Goal: Information Seeking & Learning: Learn about a topic

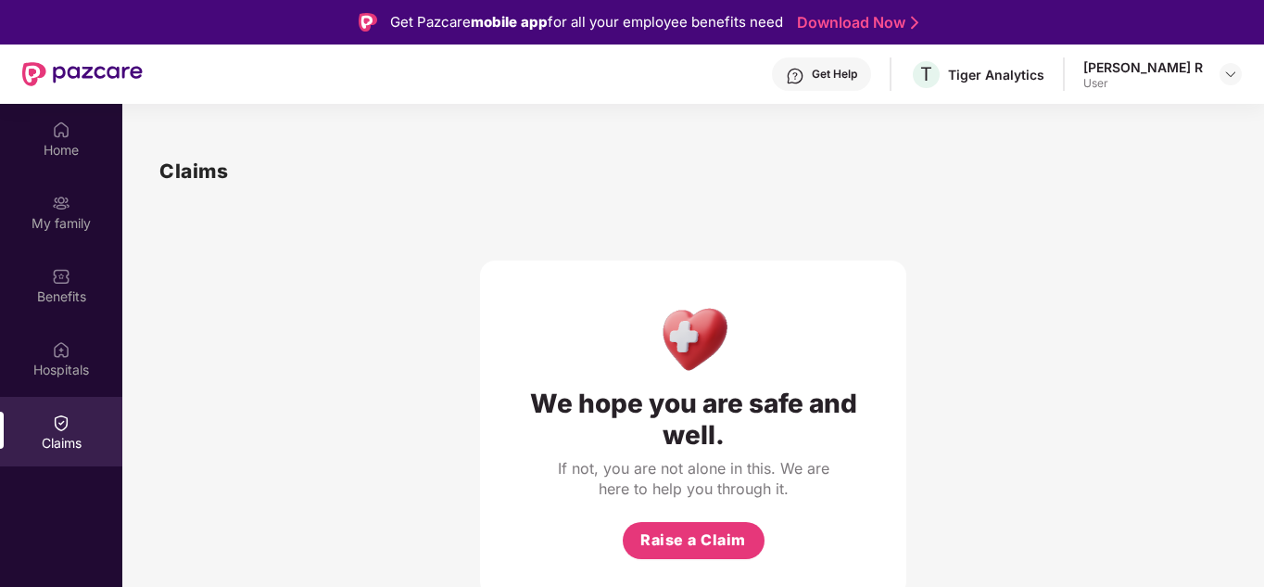
scroll to position [104, 0]
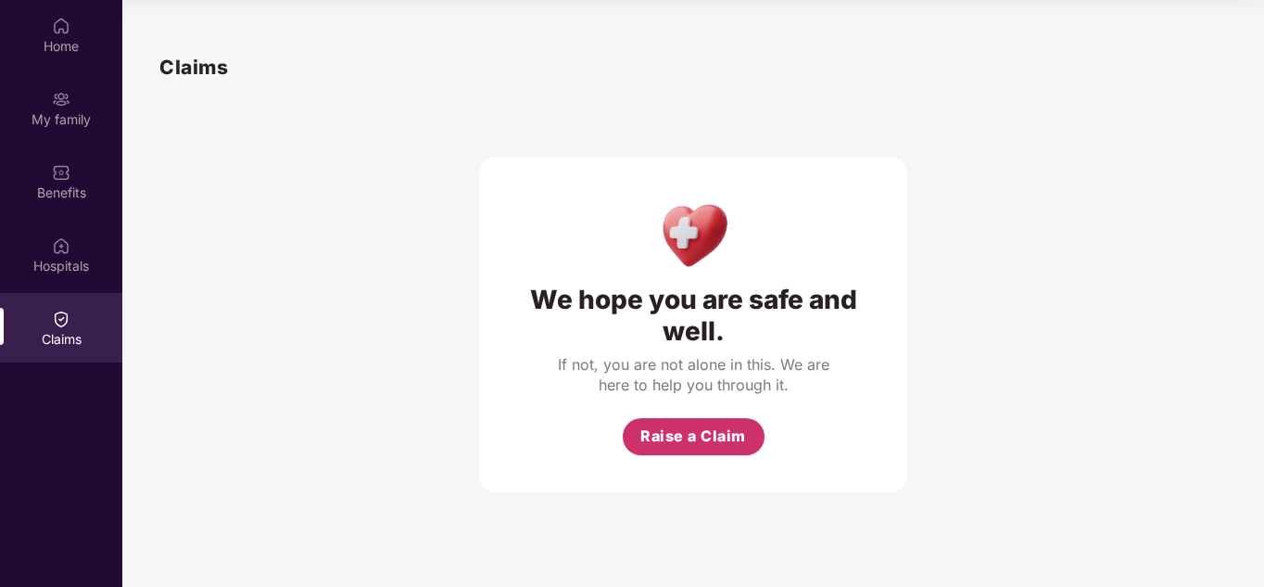
click at [651, 427] on span "Raise a Claim" at bounding box center [693, 435] width 106 height 23
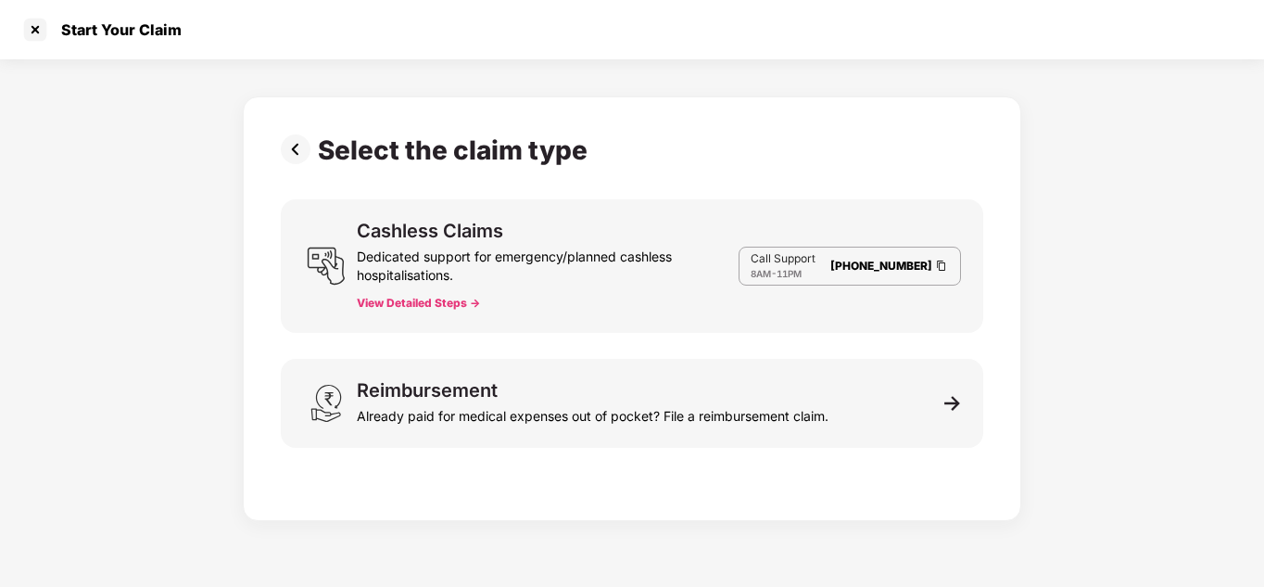
scroll to position [44, 0]
click at [651, 427] on div "Reimbursement Already paid for medical expenses out of pocket? File a reimburse…" at bounding box center [632, 403] width 702 height 89
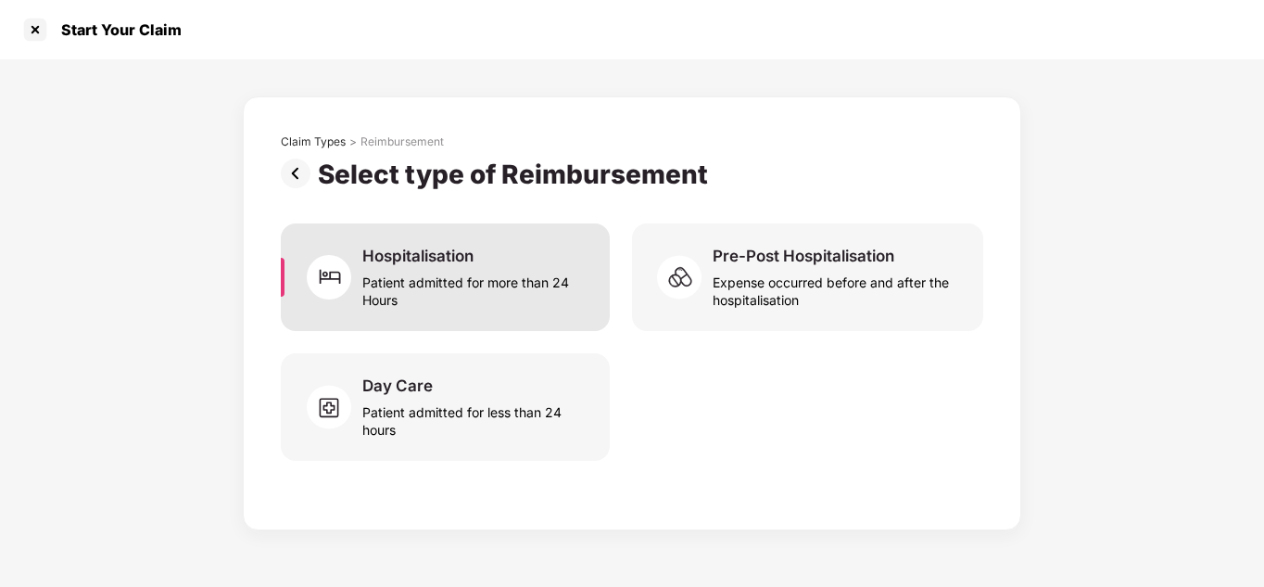
click at [512, 306] on div "Patient admitted for more than 24 Hours" at bounding box center [474, 287] width 225 height 43
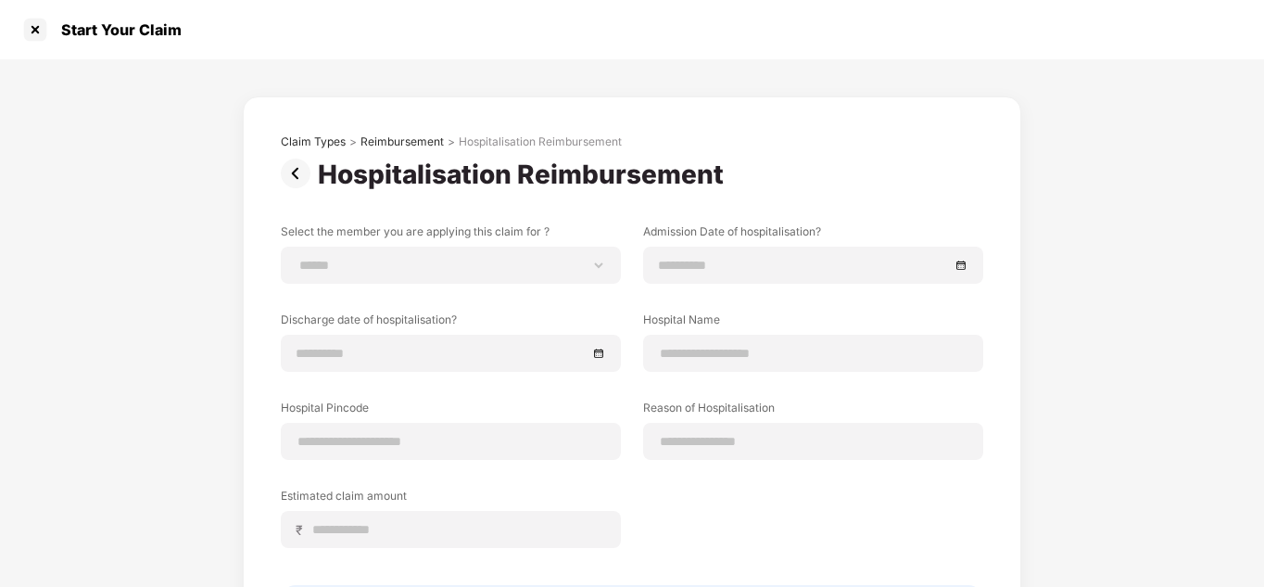
scroll to position [170, 0]
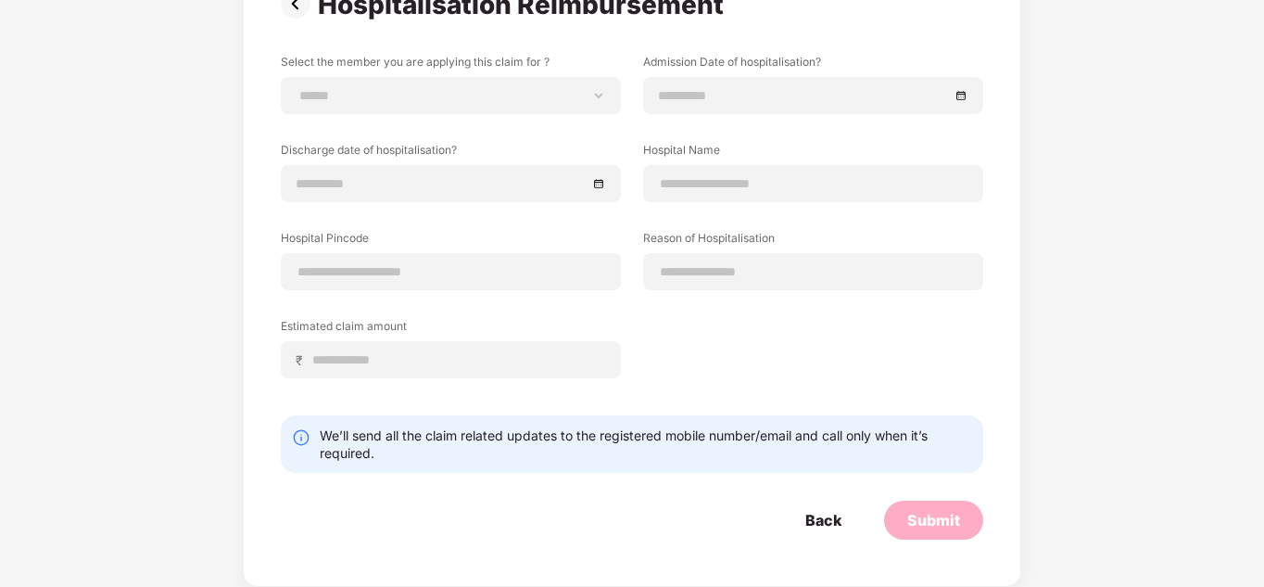
click at [512, 306] on div "**********" at bounding box center [632, 230] width 702 height 352
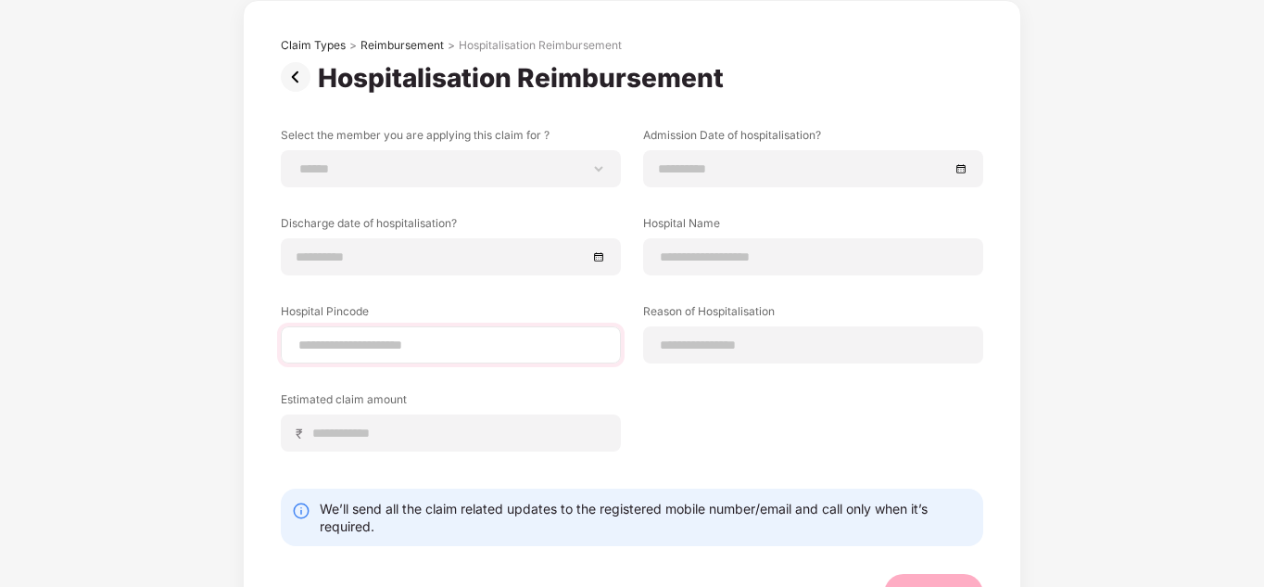
scroll to position [0, 0]
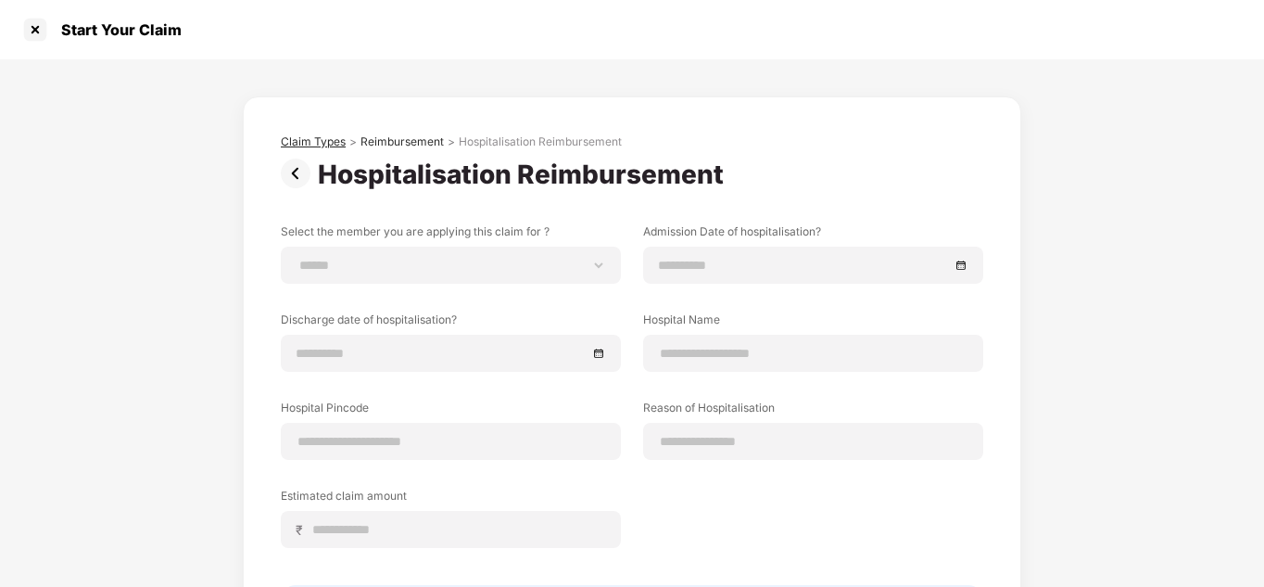
click at [323, 146] on div "Claim Types" at bounding box center [313, 141] width 65 height 15
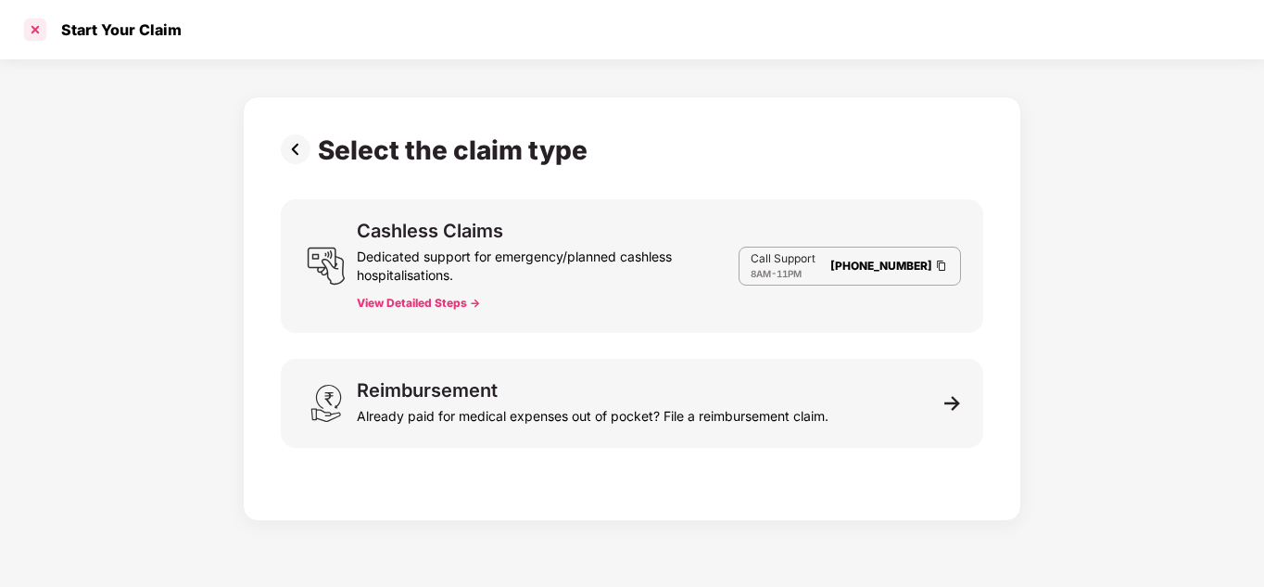
click at [41, 19] on div at bounding box center [35, 30] width 30 height 30
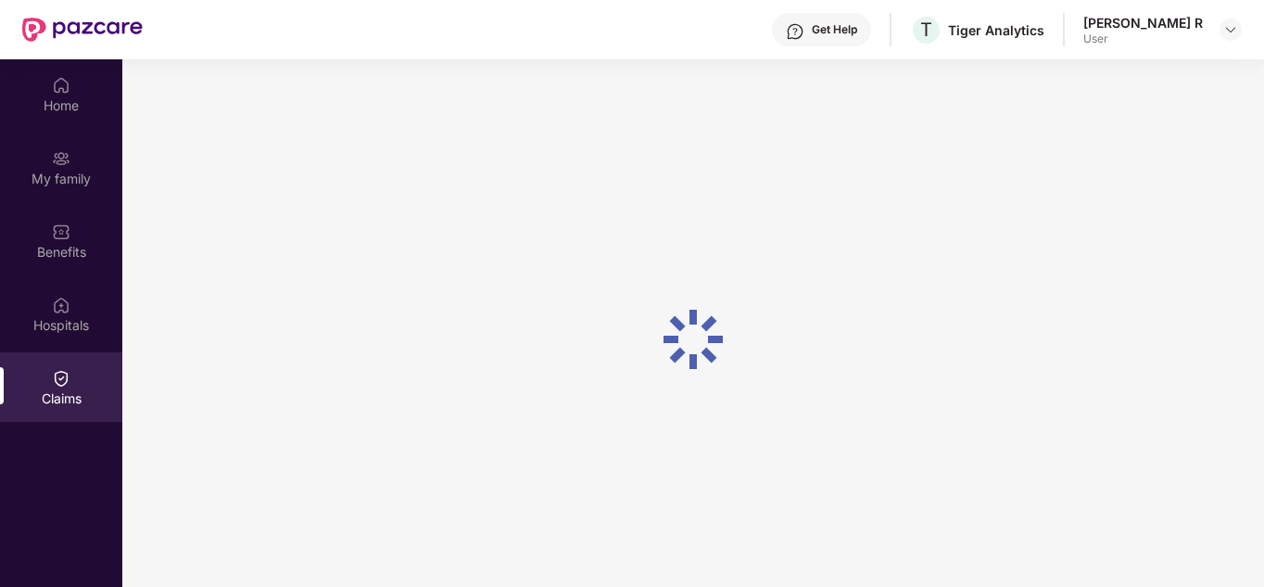
scroll to position [104, 0]
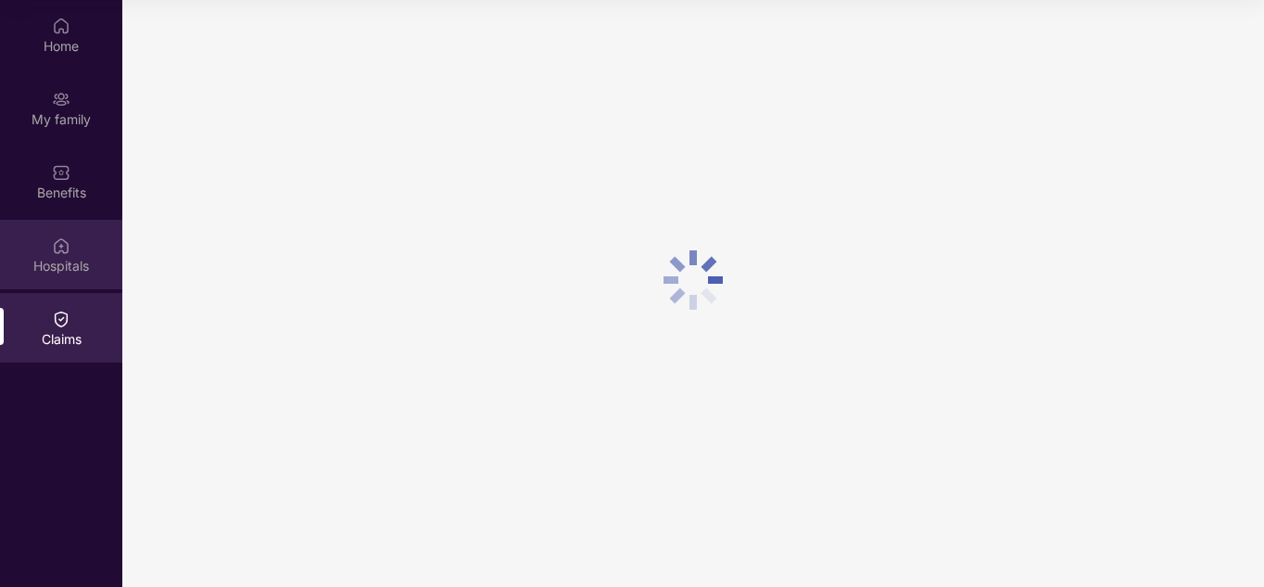
click at [75, 259] on div "Hospitals" at bounding box center [61, 266] width 122 height 19
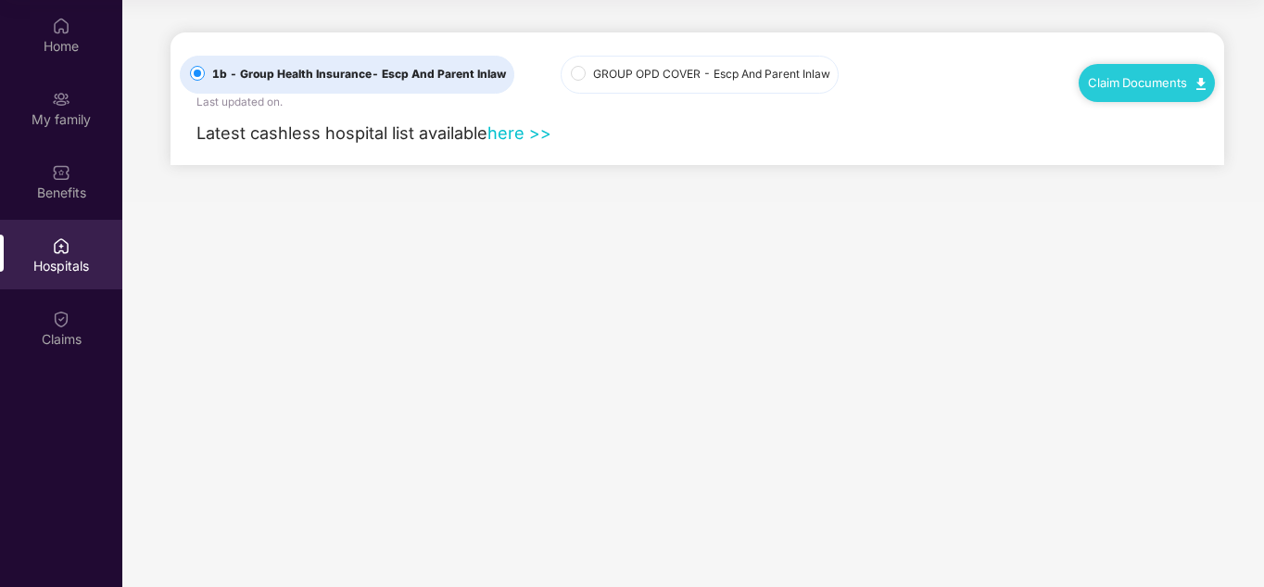
click at [1103, 91] on div "Claim Documents" at bounding box center [1147, 82] width 136 height 37
click at [1209, 82] on div "Claim Documents" at bounding box center [1147, 82] width 136 height 37
click at [660, 83] on label "GROUP OPD COVER - Escp And Parent Inlaw" at bounding box center [700, 75] width 278 height 38
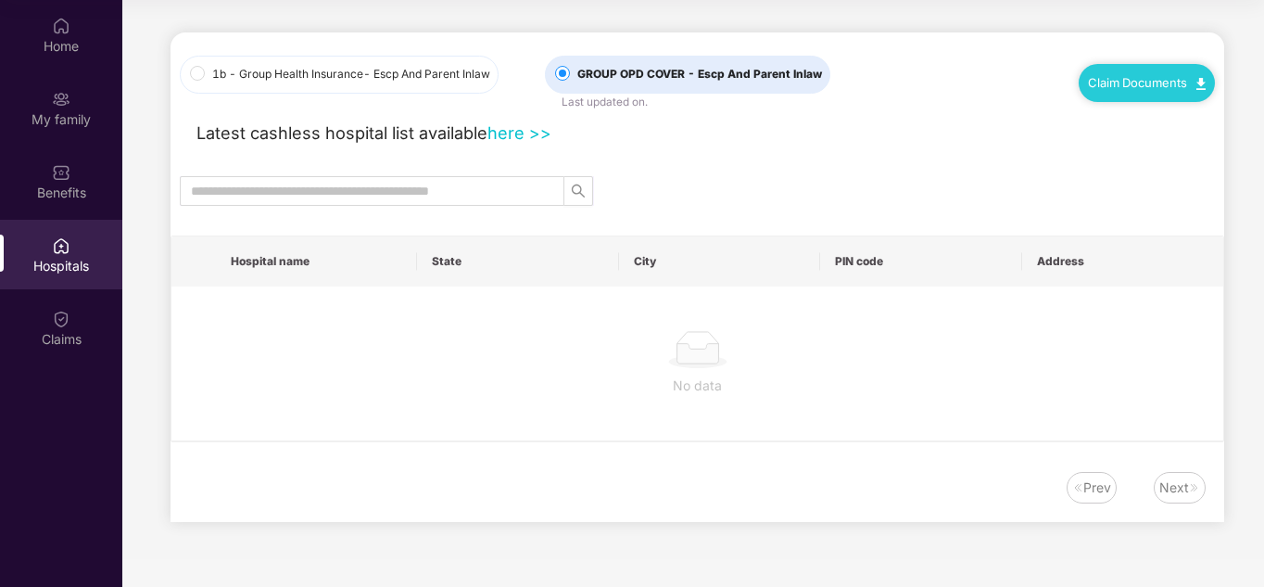
click at [625, 70] on span "GROUP OPD COVER - Escp And Parent Inlaw" at bounding box center [699, 75] width 259 height 18
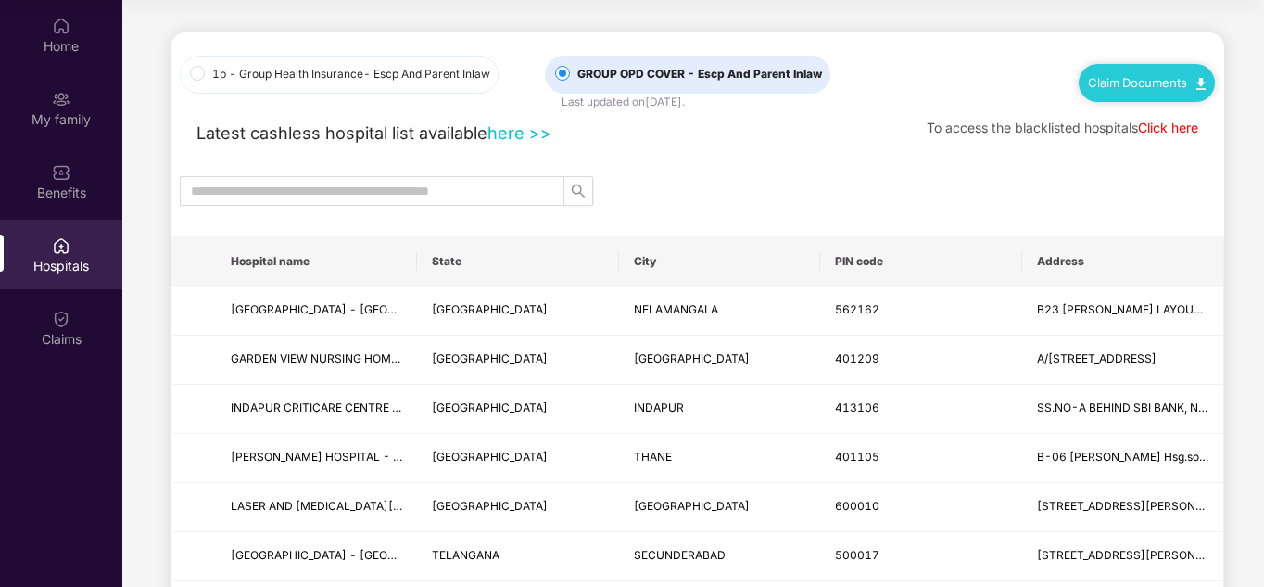
click at [204, 81] on label "1b - Group Health Insurance - Escp And Parent Inlaw" at bounding box center [339, 75] width 319 height 38
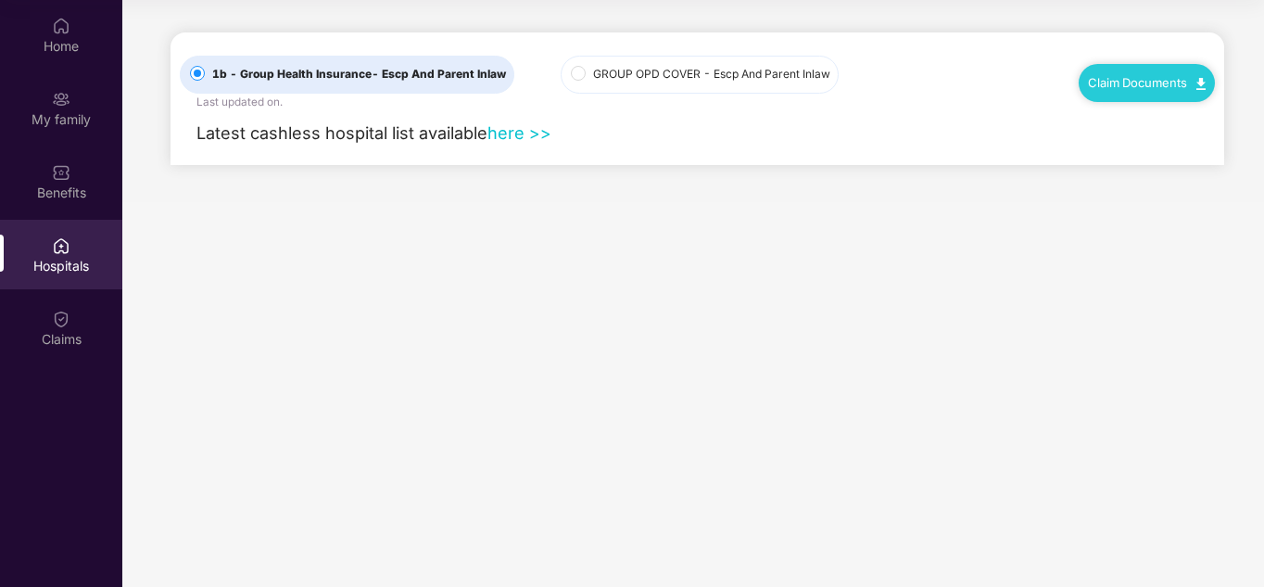
click at [1170, 134] on div "Latest cashless hospital list available here >>" at bounding box center [697, 137] width 1035 height 54
click at [1162, 70] on div "Claim Documents" at bounding box center [1147, 82] width 136 height 37
click at [40, 159] on div "Benefits" at bounding box center [61, 181] width 122 height 70
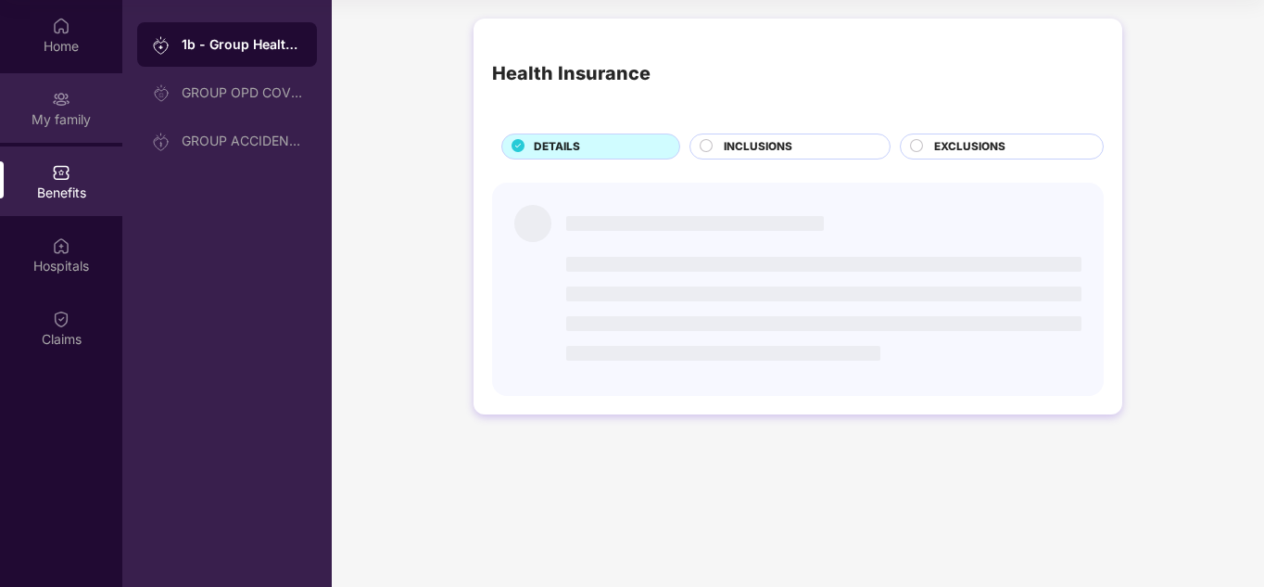
click at [89, 129] on div "My family" at bounding box center [61, 108] width 122 height 70
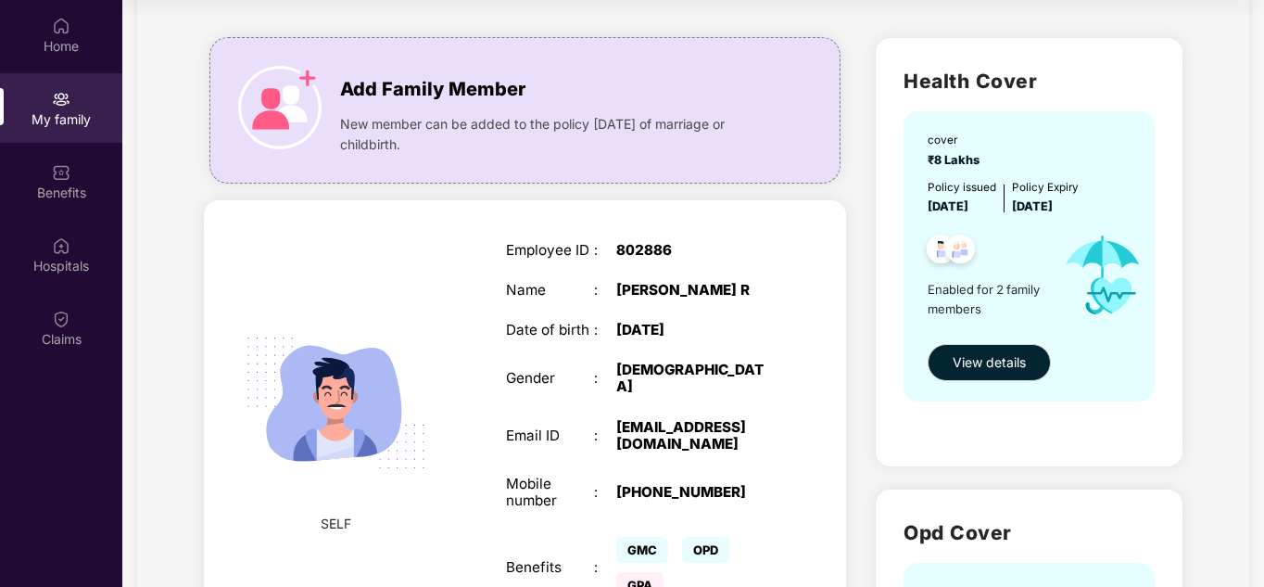
scroll to position [92, 0]
click at [990, 360] on span "View details" at bounding box center [989, 363] width 73 height 20
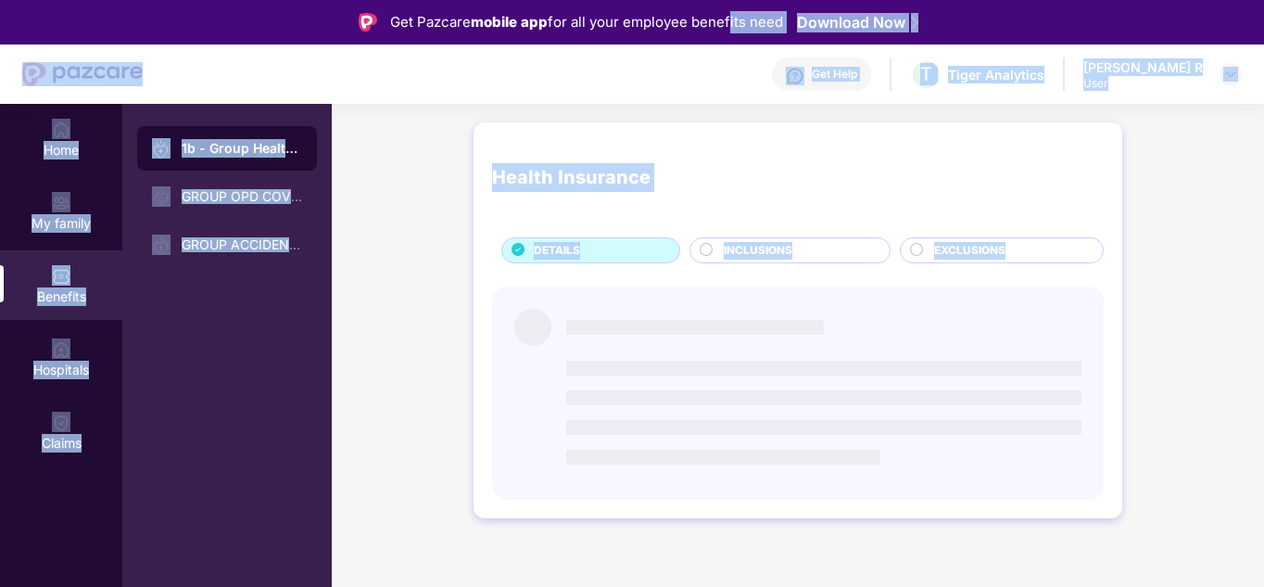
drag, startPoint x: 990, startPoint y: 360, endPoint x: 721, endPoint y: -81, distance: 515.7
click at [721, 0] on html "Get Pazcare mobile app for all your employee benefits need Download Now Get Hel…" at bounding box center [632, 293] width 1264 height 587
click at [905, 172] on div "Health Insurance" at bounding box center [798, 178] width 612 height 74
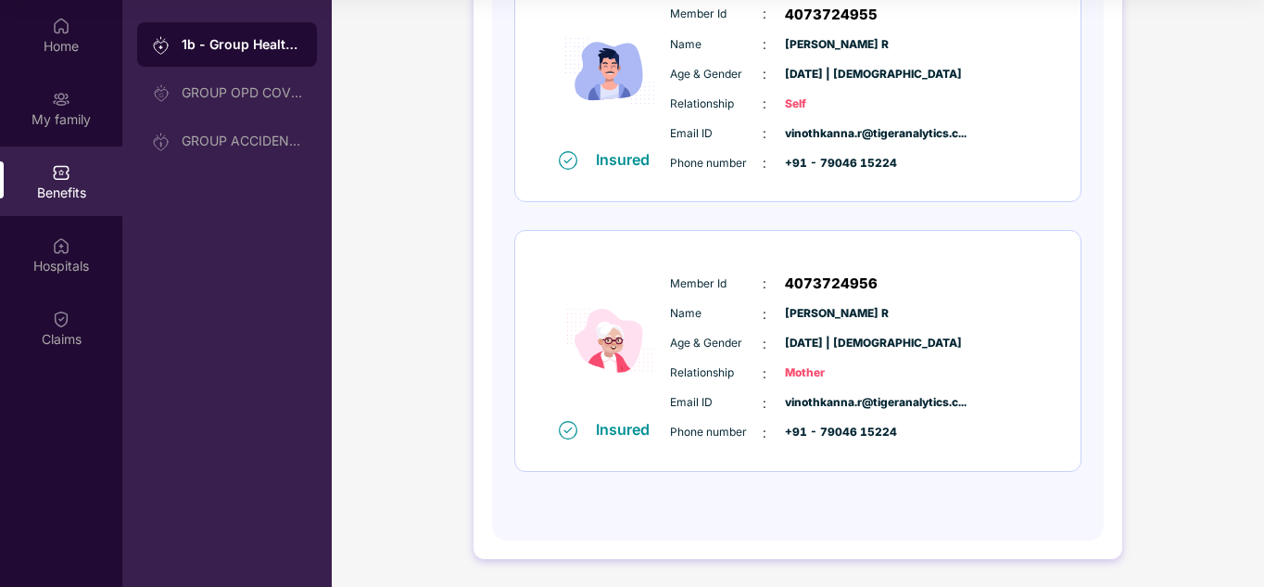
scroll to position [107, 0]
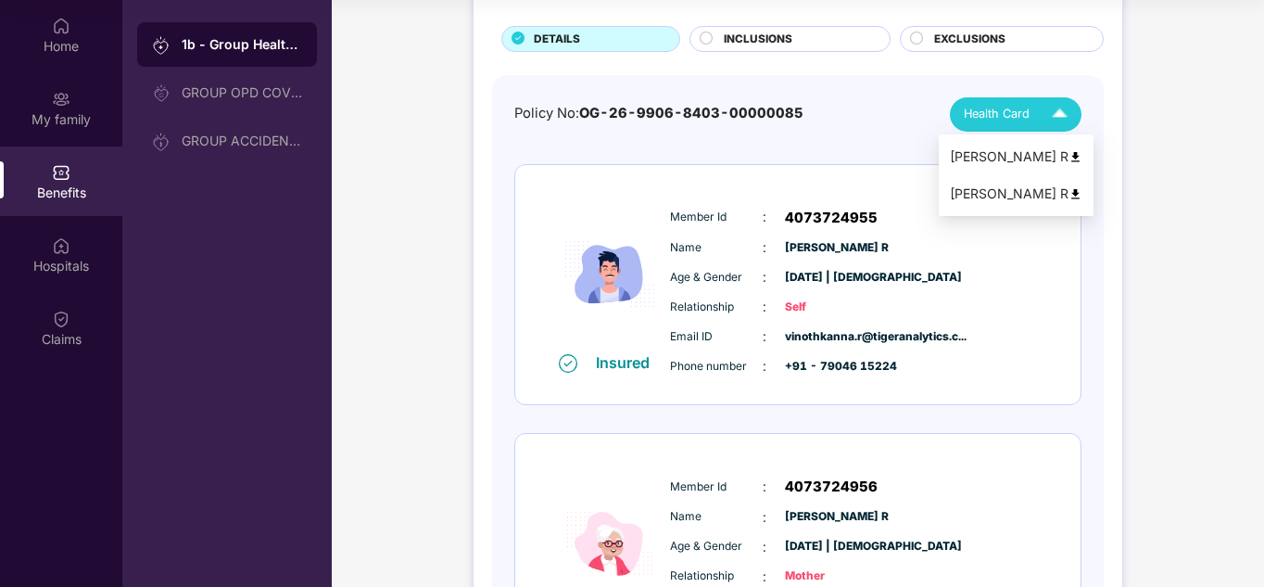
click at [1043, 109] on img at bounding box center [1059, 114] width 32 height 32
click at [1074, 192] on img at bounding box center [1075, 194] width 14 height 14
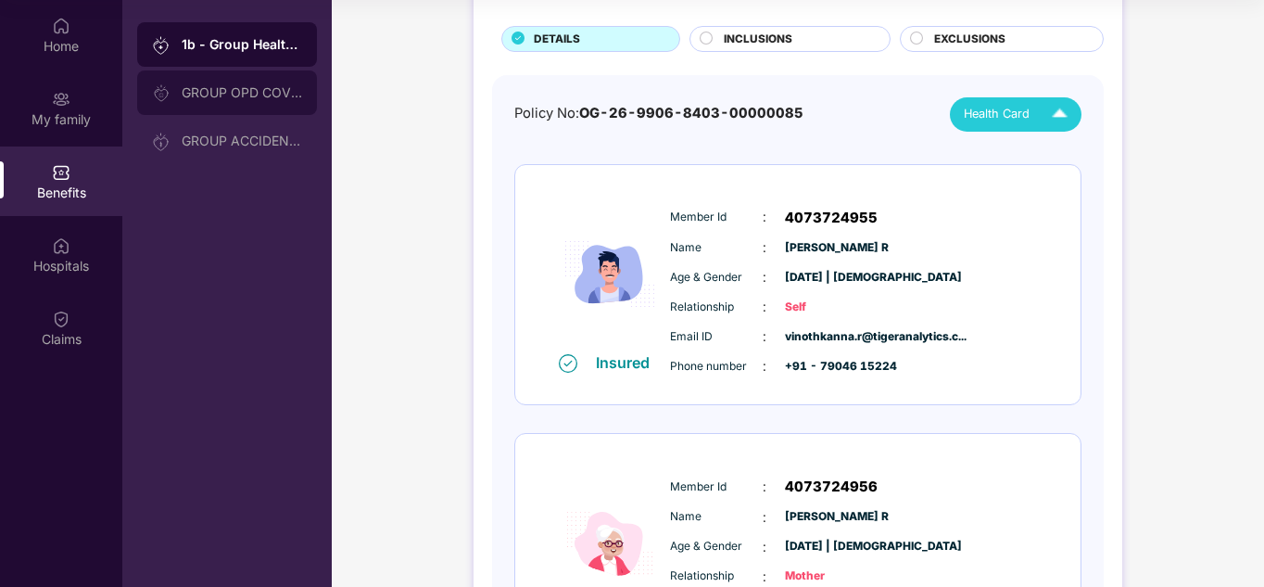
click at [239, 106] on div "GROUP OPD COVER" at bounding box center [227, 92] width 180 height 44
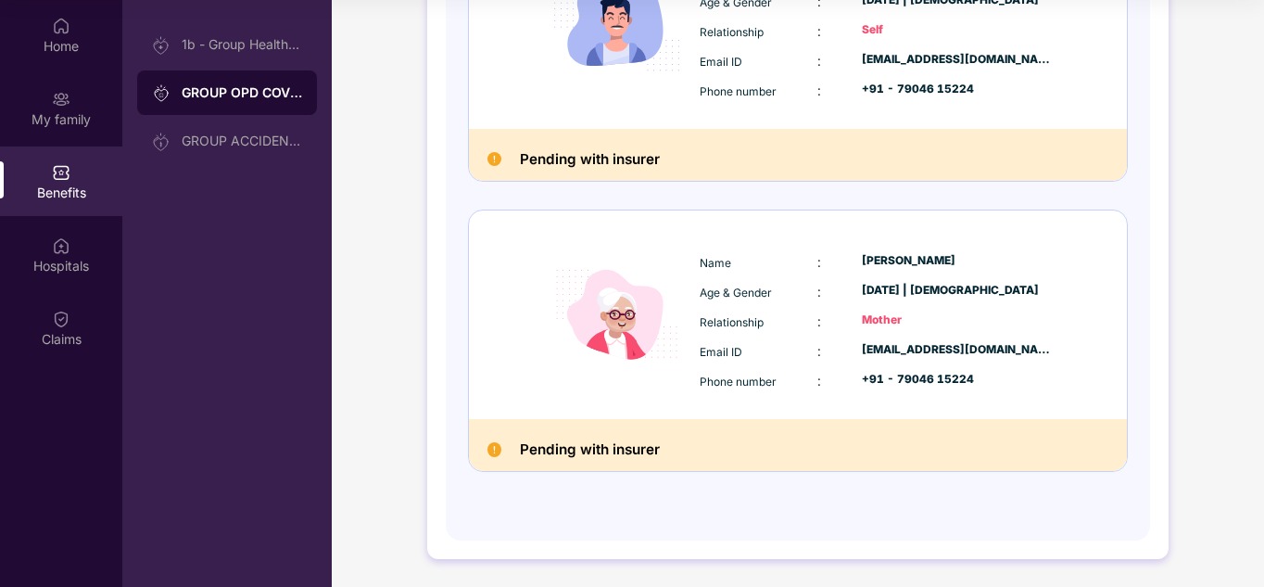
scroll to position [355, 0]
click at [81, 113] on div "My family" at bounding box center [61, 119] width 122 height 19
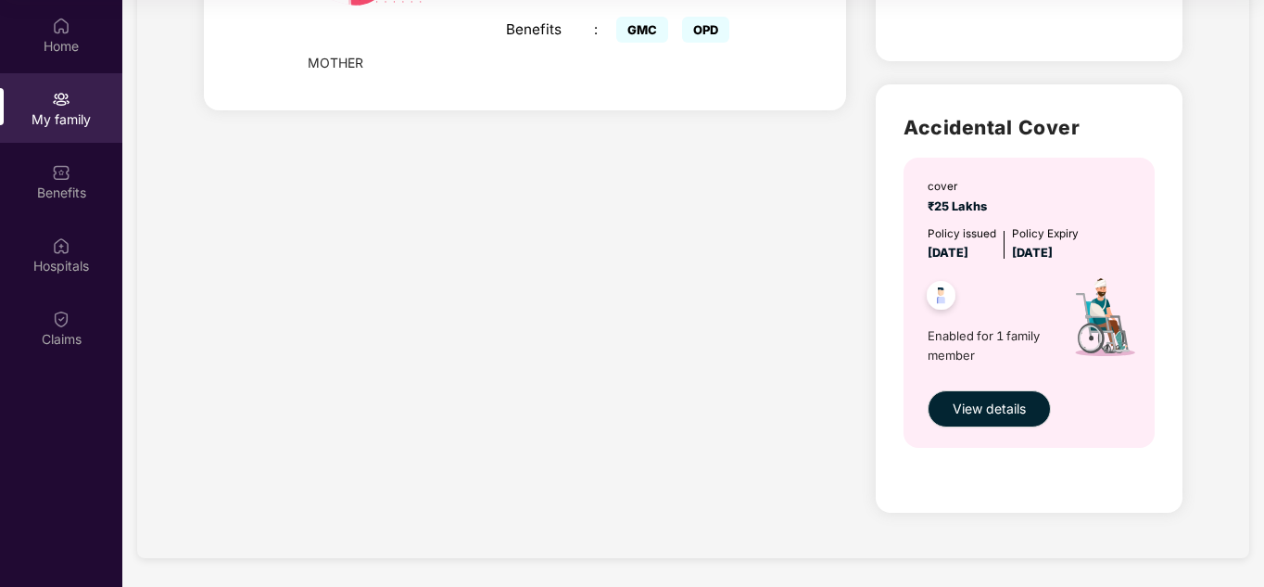
scroll to position [949, 0]
click at [957, 405] on span "View details" at bounding box center [989, 408] width 73 height 20
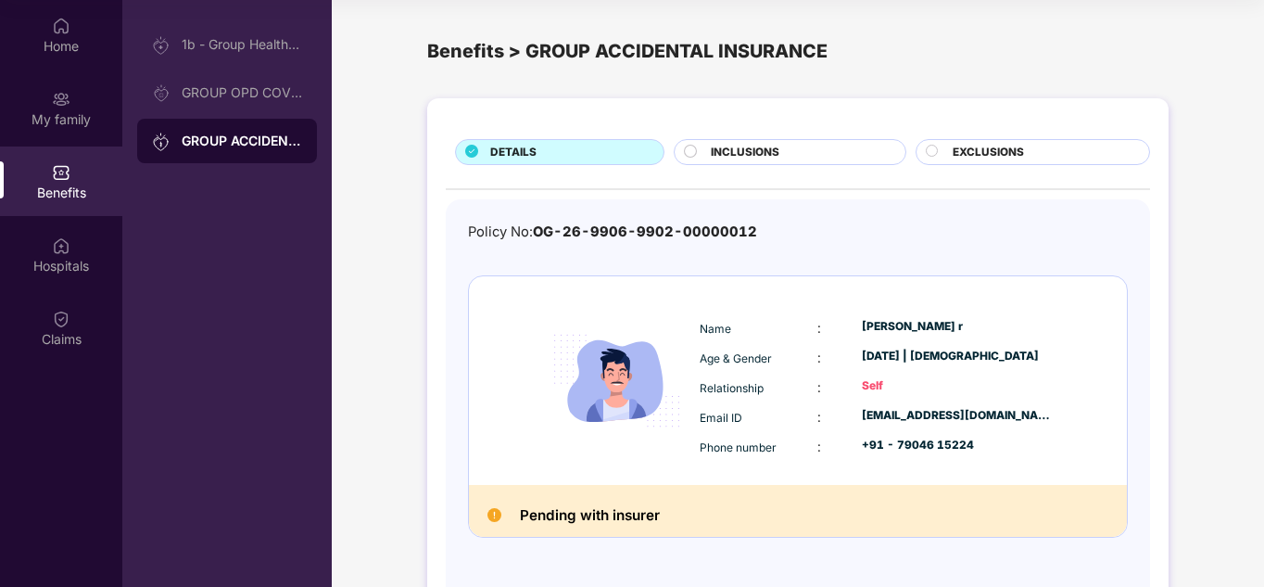
scroll to position [66, 0]
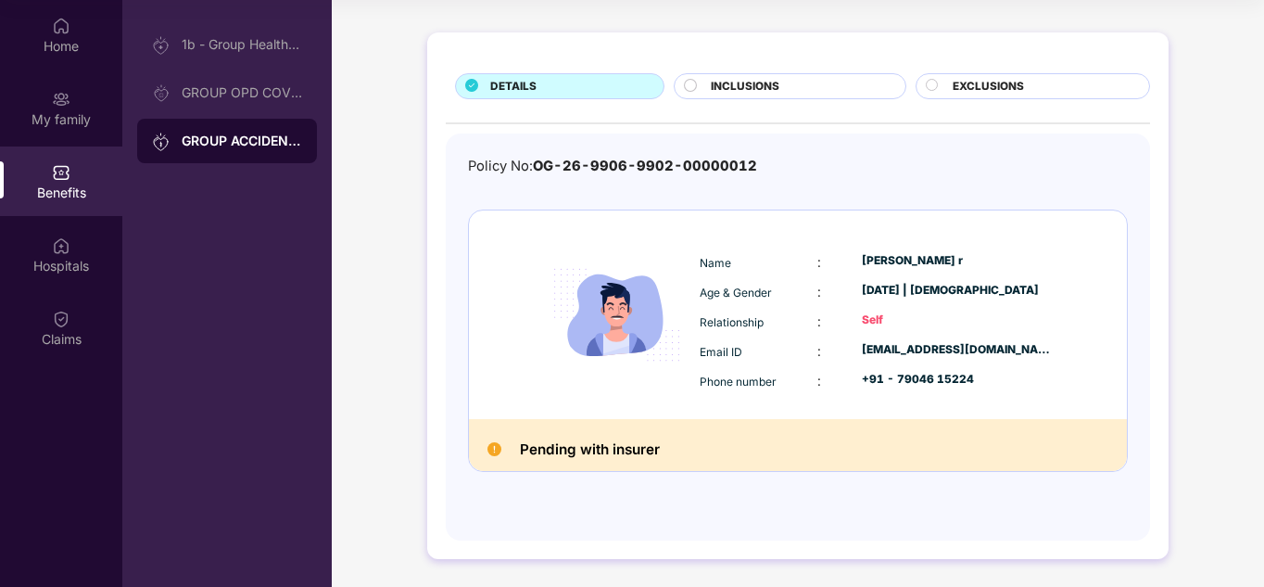
click at [778, 78] on span "INCLUSIONS" at bounding box center [745, 87] width 69 height 18
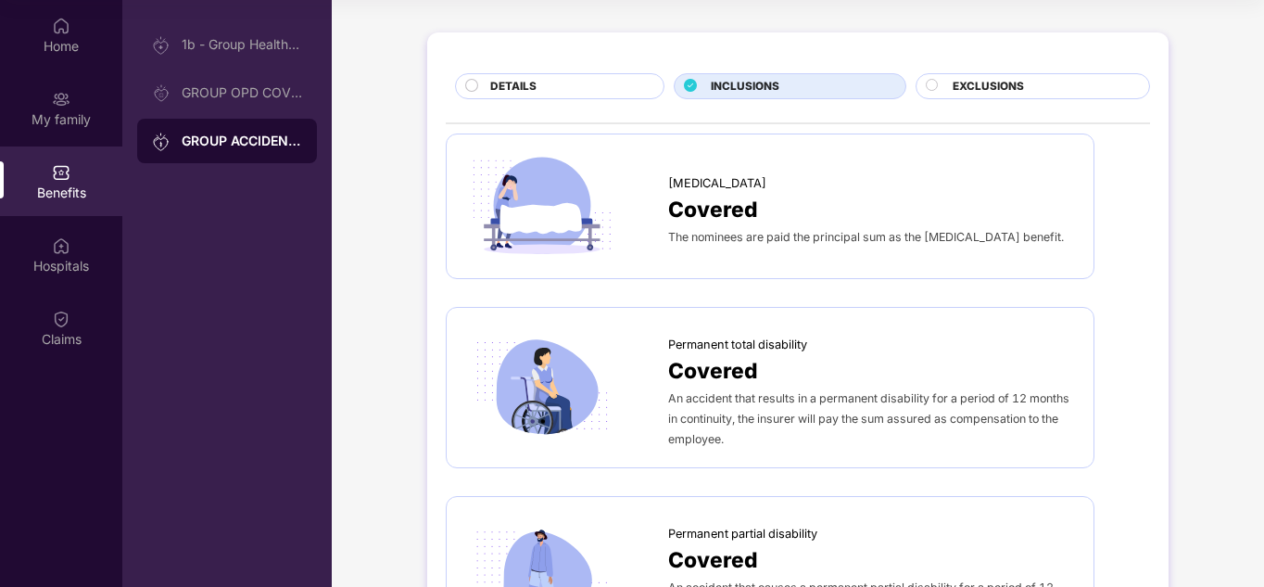
click at [507, 86] on span "DETAILS" at bounding box center [513, 87] width 46 height 18
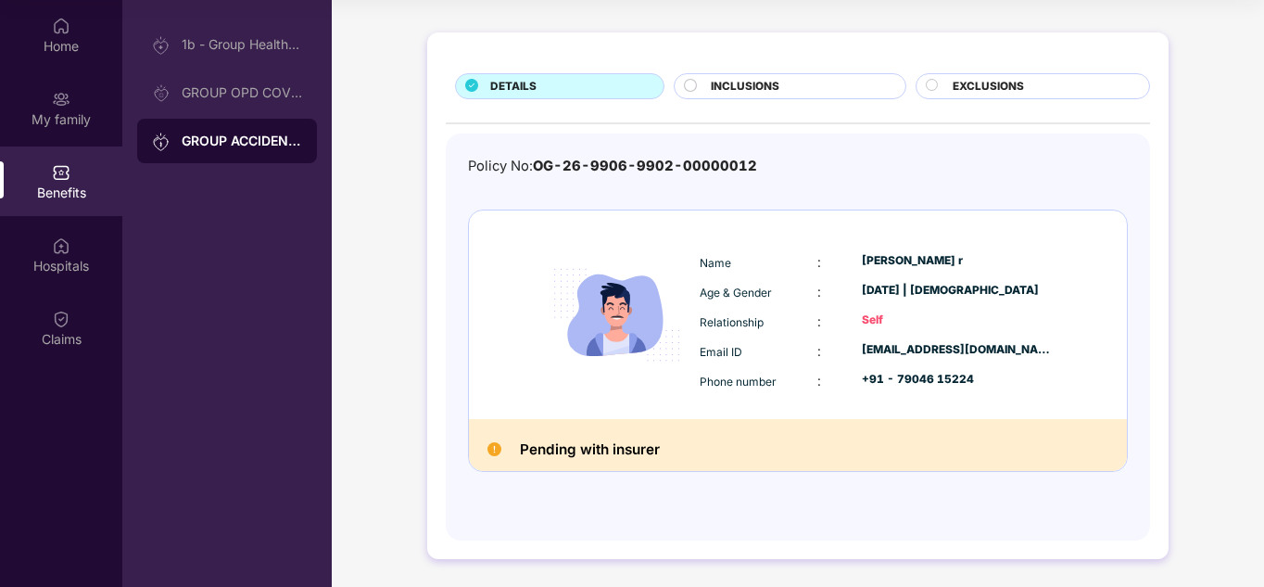
click at [935, 91] on icon at bounding box center [932, 85] width 13 height 13
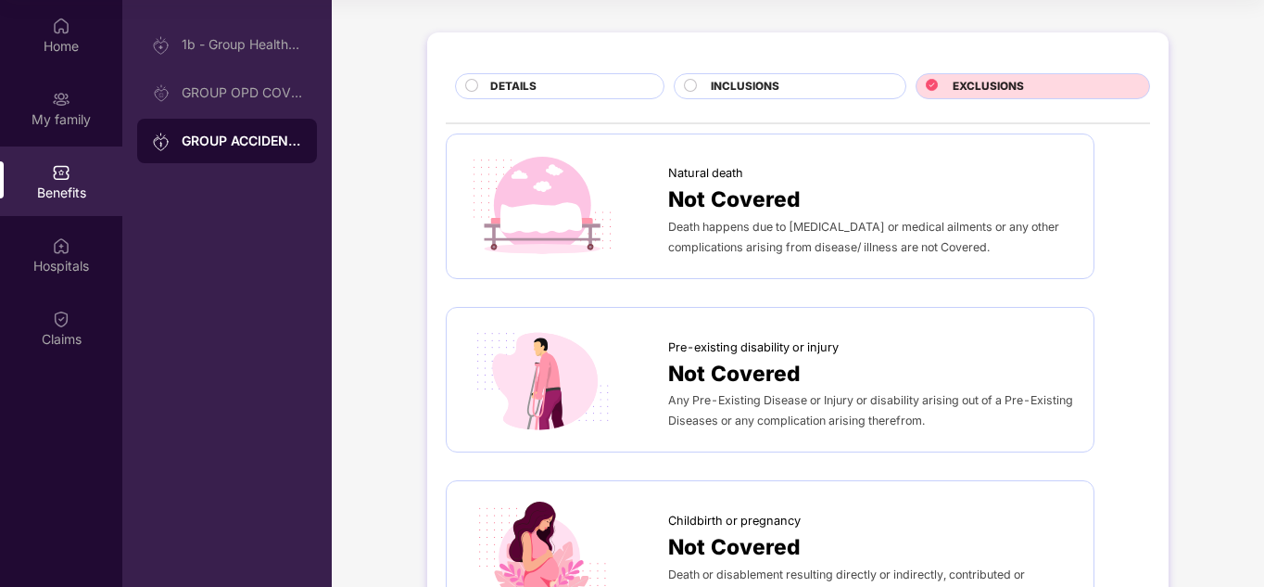
click at [754, 81] on span "INCLUSIONS" at bounding box center [745, 87] width 69 height 18
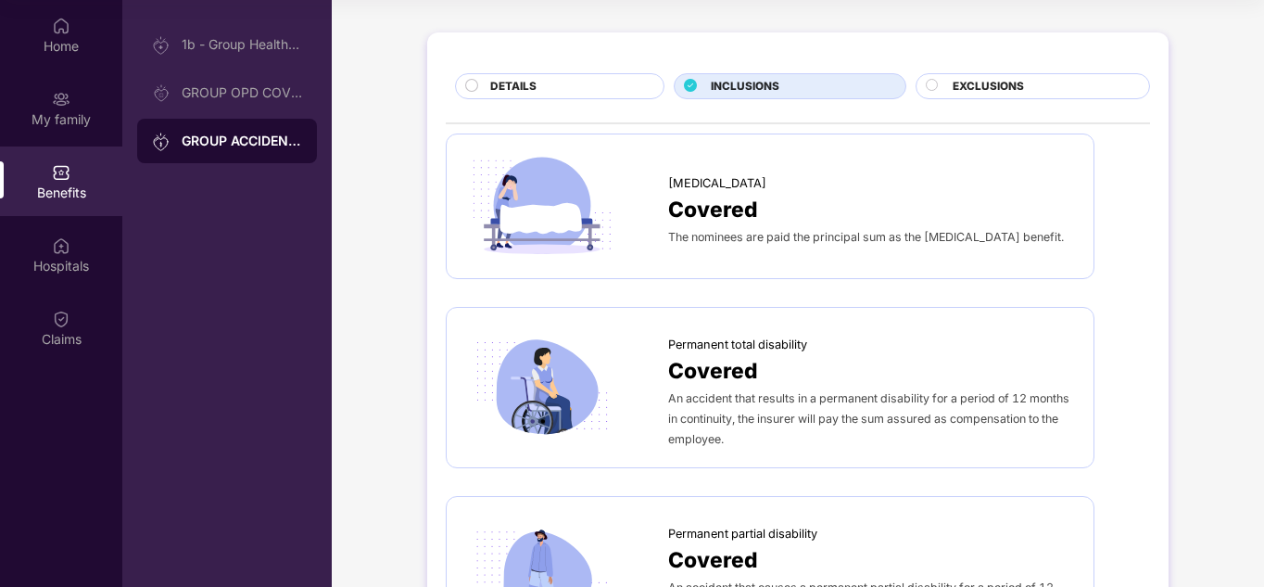
click at [612, 84] on div "DETAILS" at bounding box center [567, 88] width 173 height 20
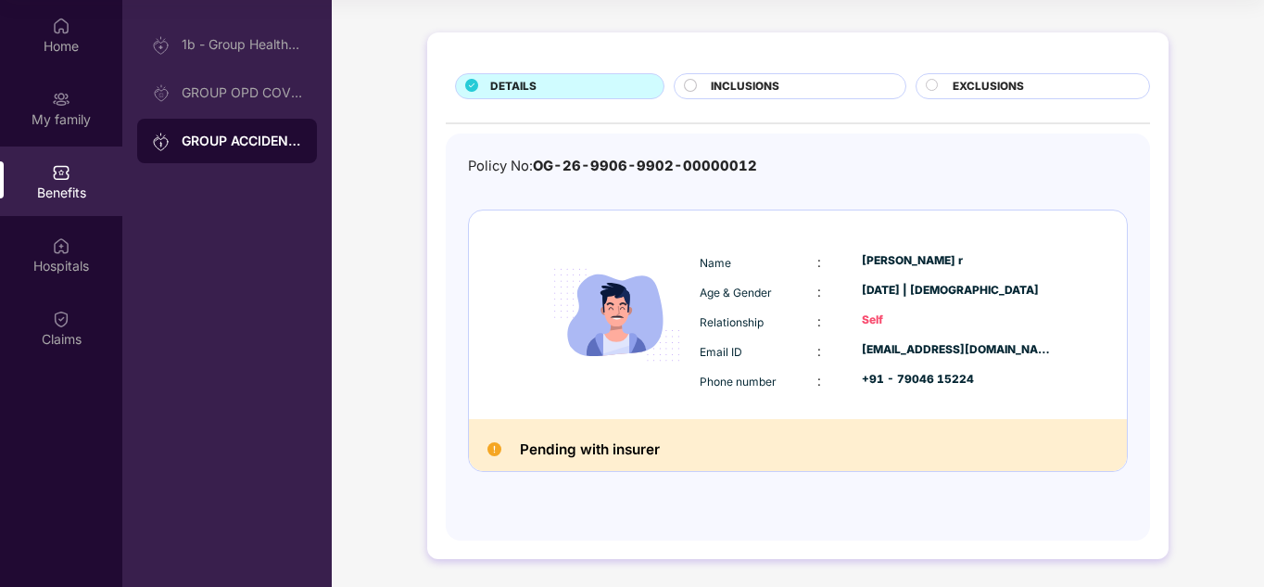
click at [536, 462] on div "Pending with insurer" at bounding box center [798, 445] width 658 height 52
click at [692, 270] on img at bounding box center [616, 314] width 157 height 157
drag, startPoint x: 740, startPoint y: 70, endPoint x: 761, endPoint y: 92, distance: 30.2
click at [761, 92] on div "DETAILS INCLUSIONS EXCLUSIONS Policy No: OG-26-9906-9902-00000012 Name : [PERSO…" at bounding box center [797, 295] width 741 height 526
click at [761, 92] on span "INCLUSIONS" at bounding box center [745, 87] width 69 height 18
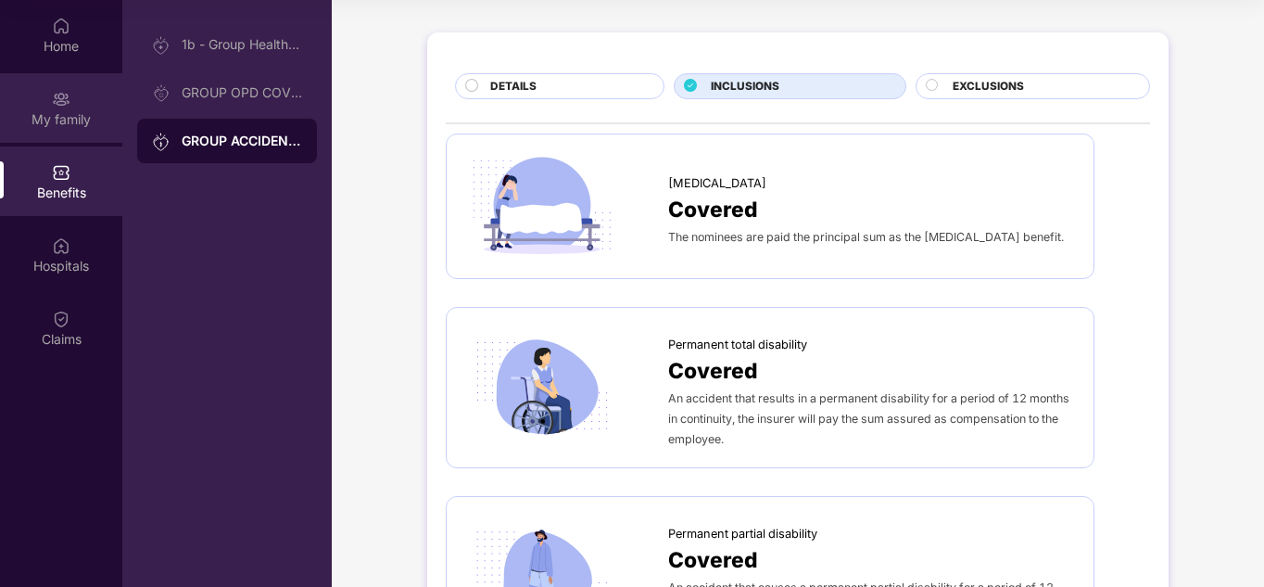
click at [42, 115] on div "My family" at bounding box center [61, 119] width 122 height 19
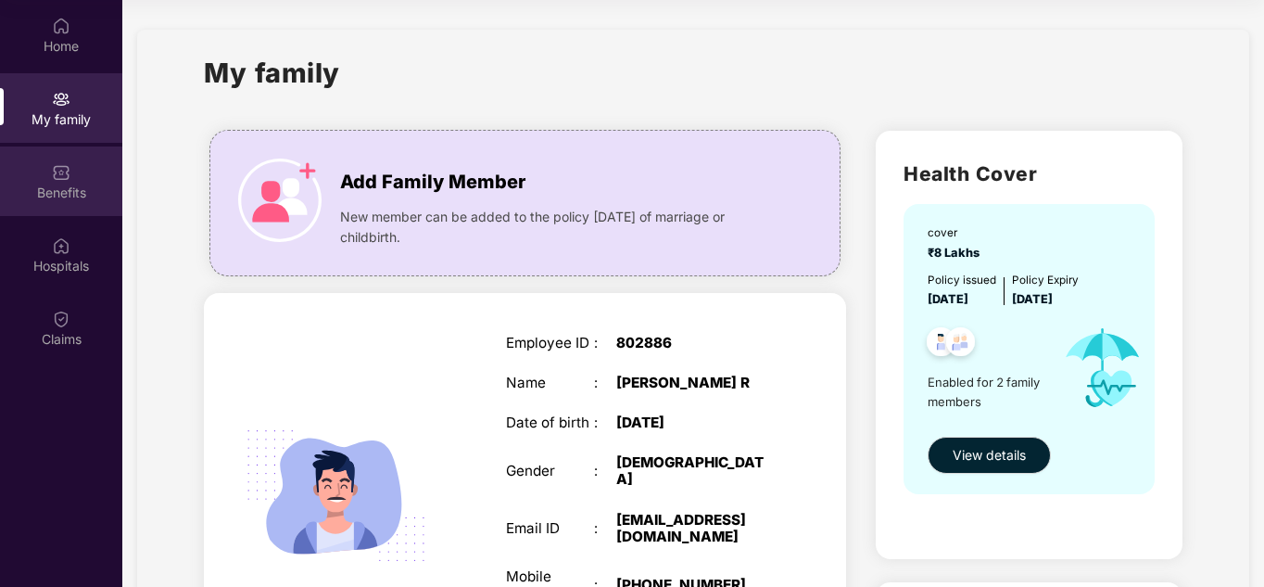
click at [93, 180] on div "Benefits" at bounding box center [61, 181] width 122 height 70
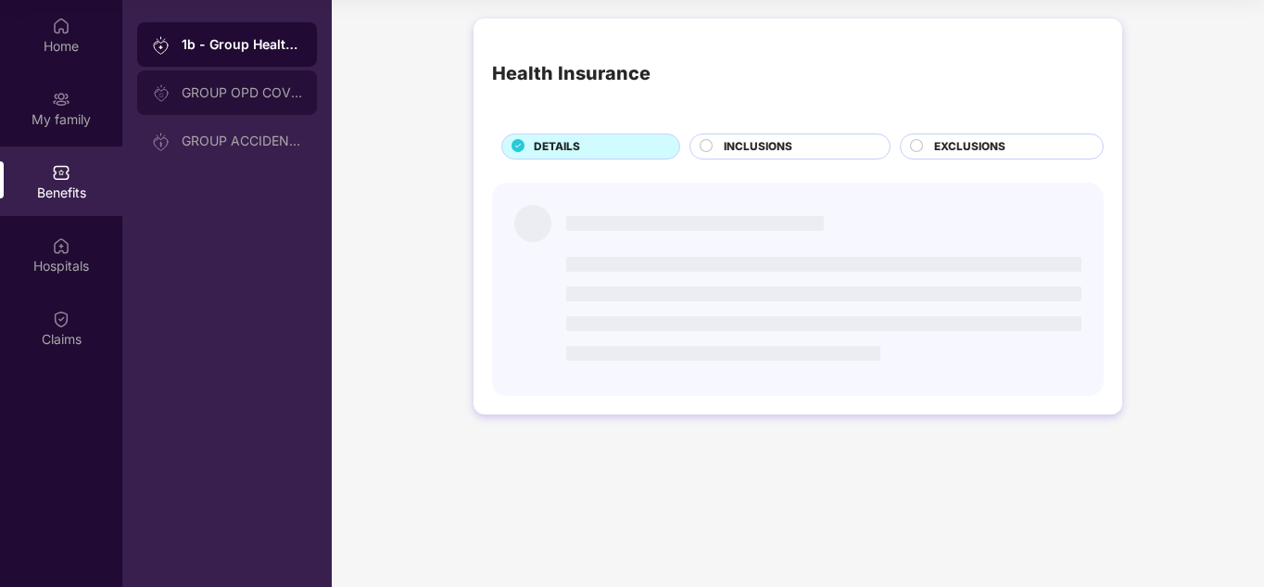
click at [218, 78] on div "GROUP OPD COVER" at bounding box center [227, 92] width 180 height 44
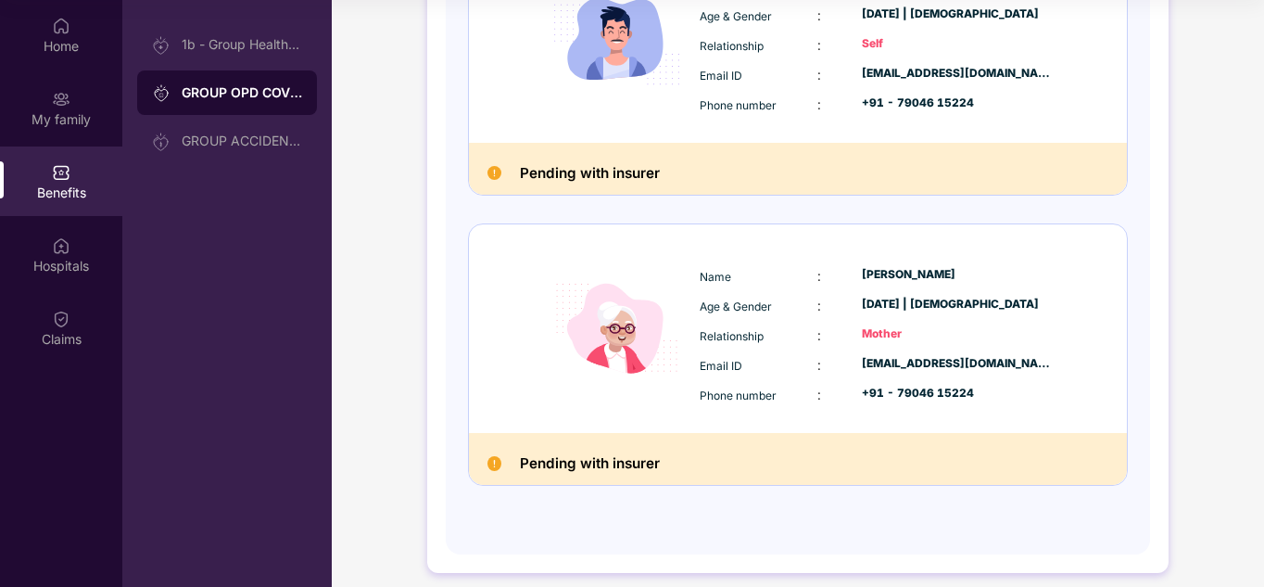
scroll to position [356, 0]
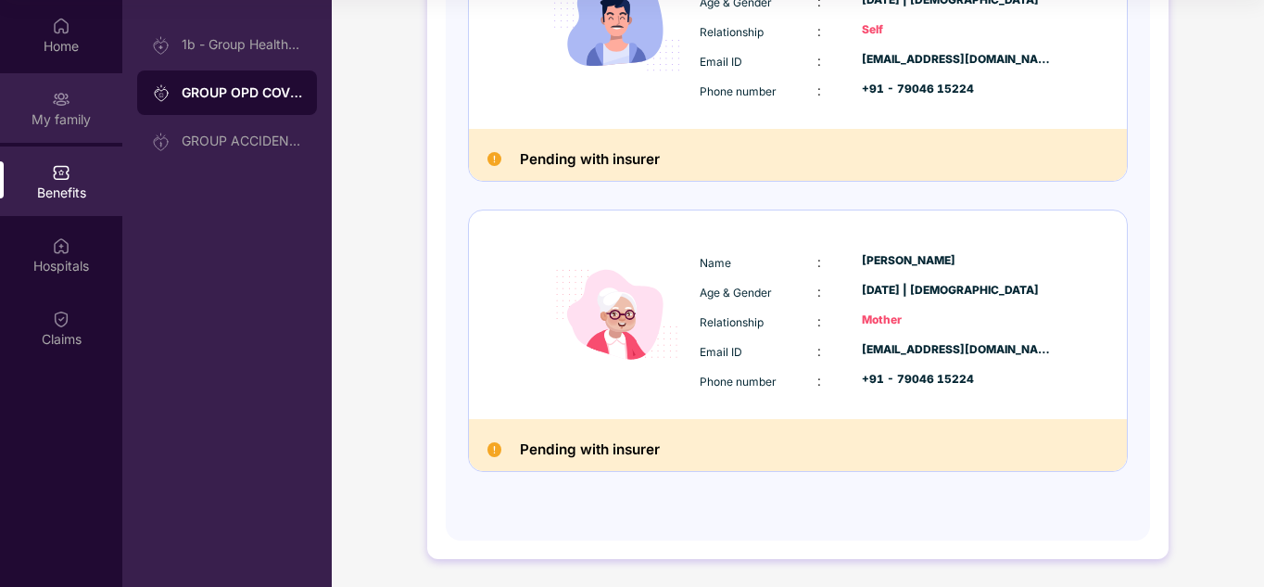
click at [23, 89] on div "My family" at bounding box center [61, 108] width 122 height 70
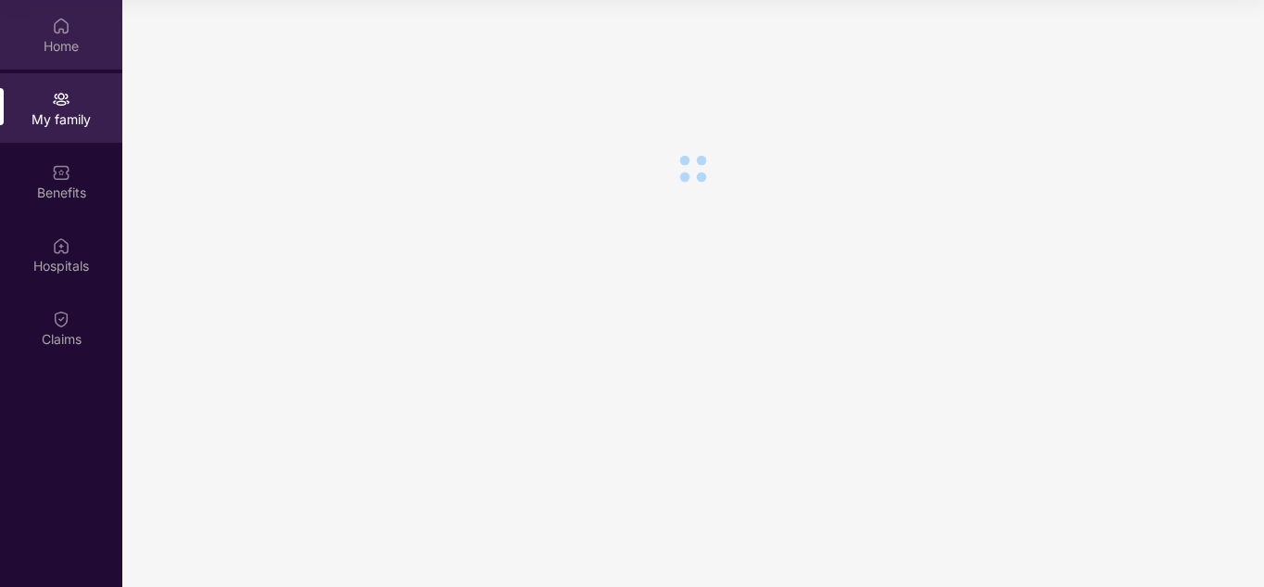
click at [67, 53] on div "Home" at bounding box center [61, 46] width 122 height 19
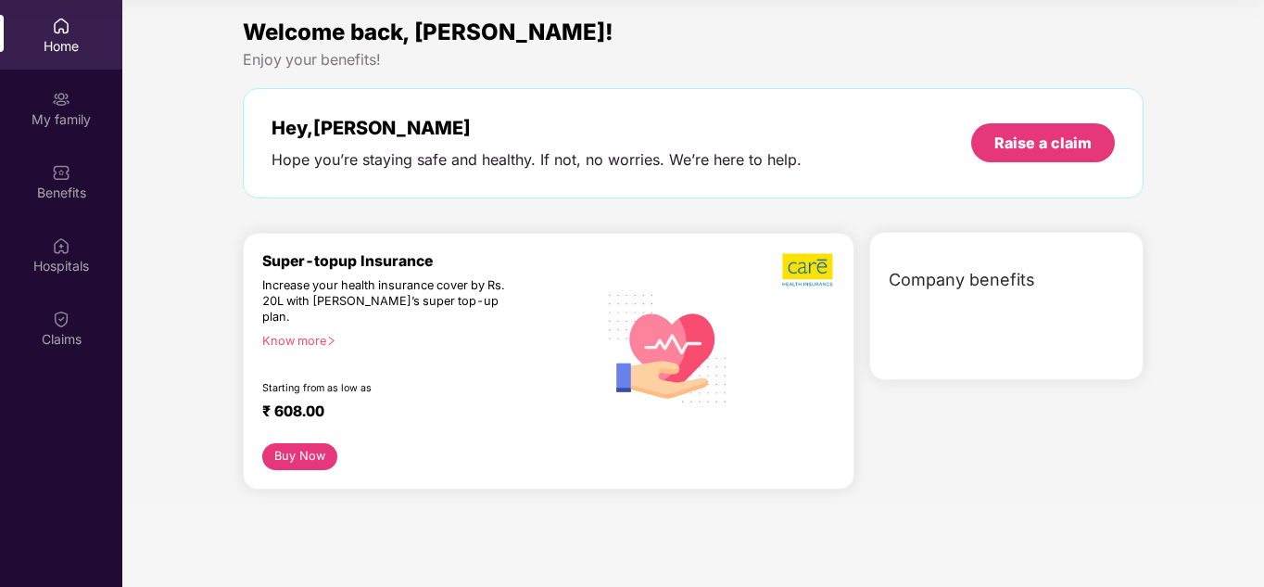
click at [474, 443] on div "Buy Now" at bounding box center [548, 456] width 573 height 27
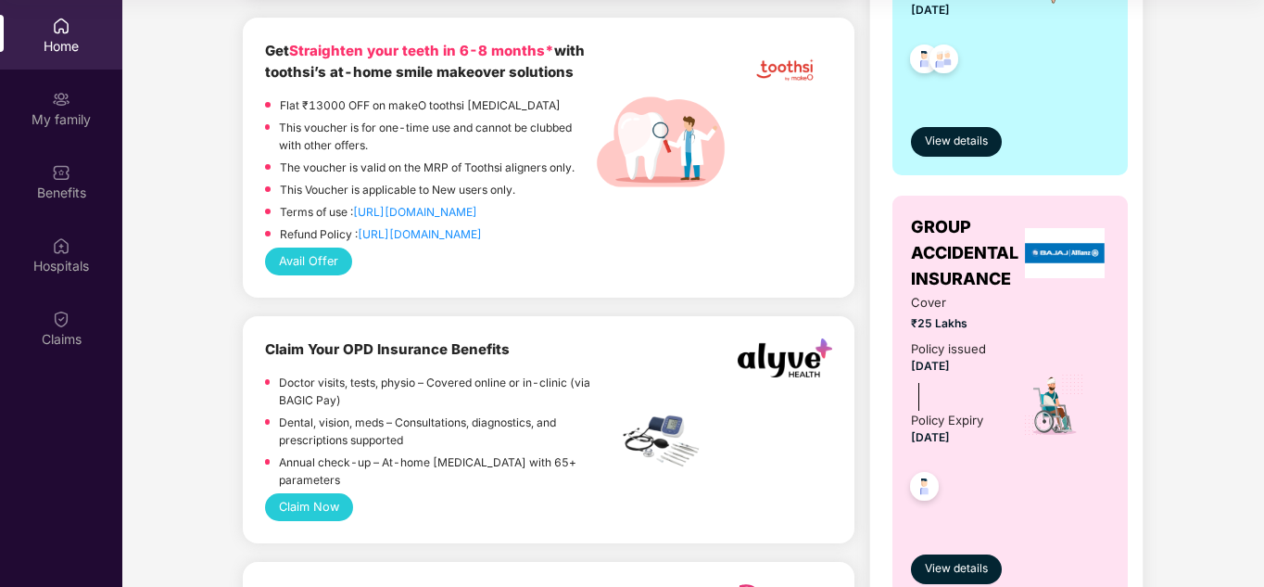
scroll to position [1138, 0]
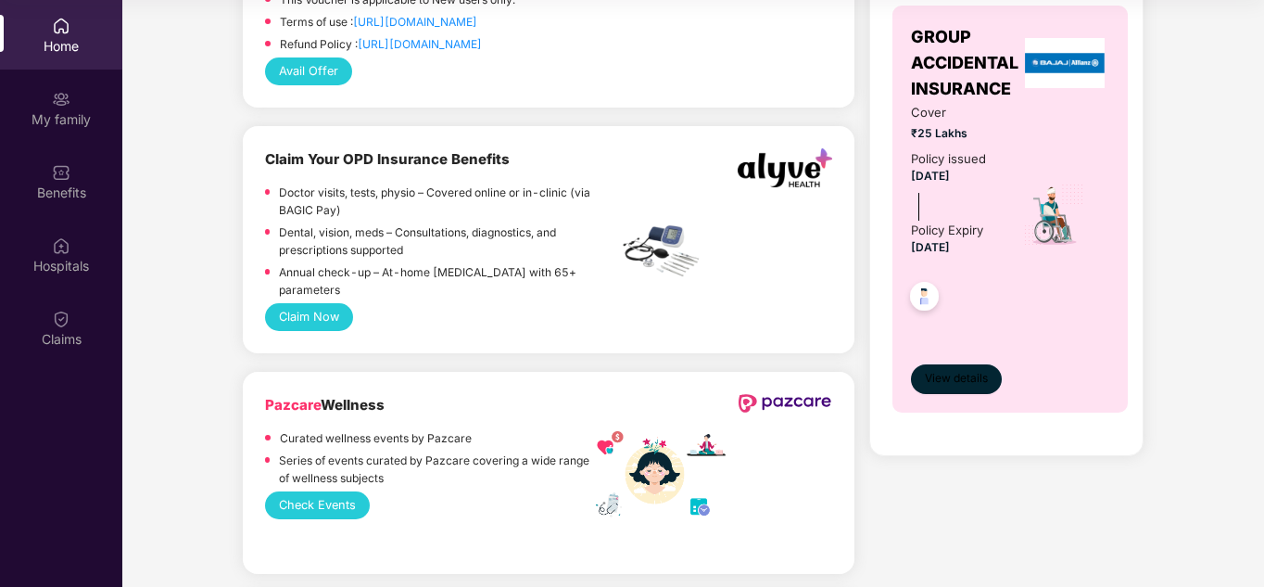
click at [972, 384] on span "View details" at bounding box center [956, 379] width 63 height 18
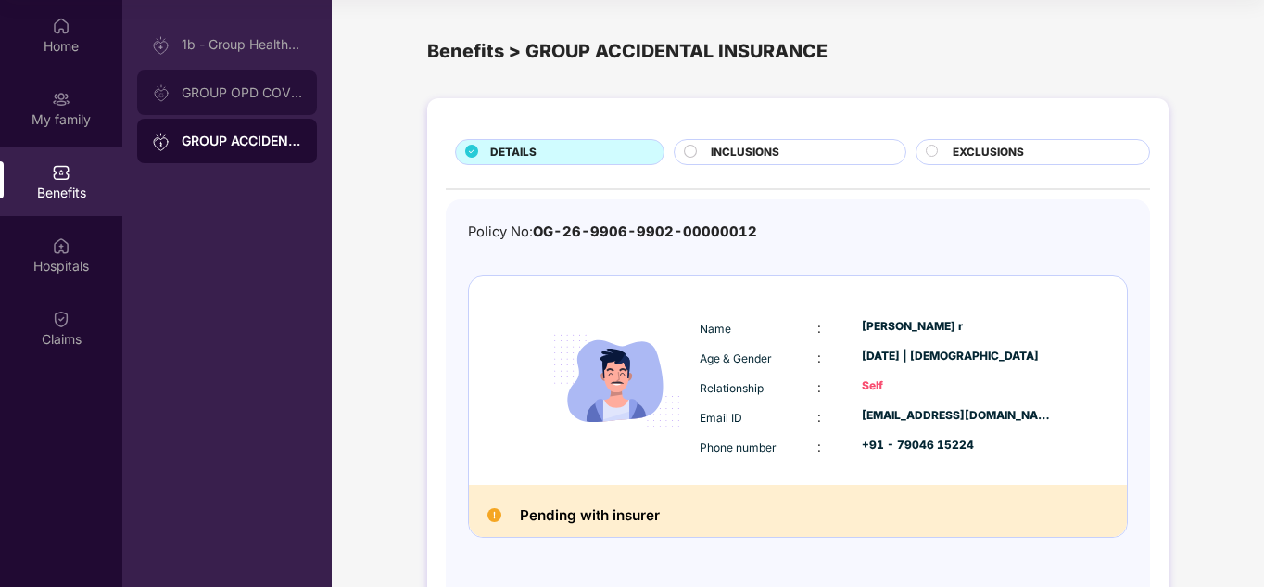
click at [214, 84] on div "GROUP OPD COVER" at bounding box center [227, 92] width 180 height 44
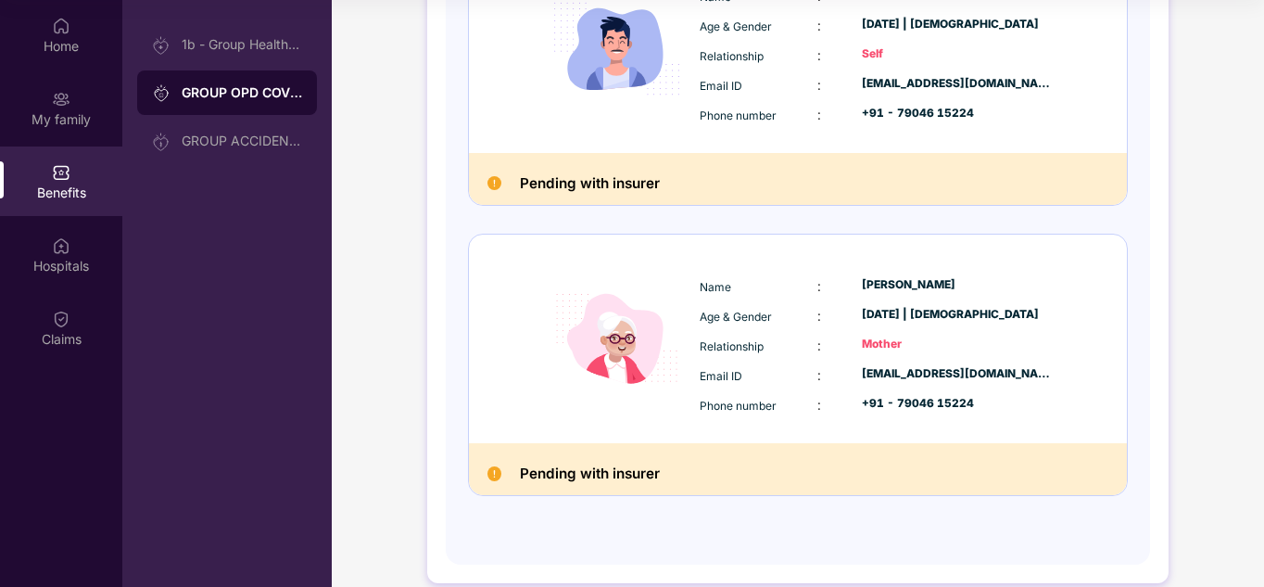
scroll to position [356, 0]
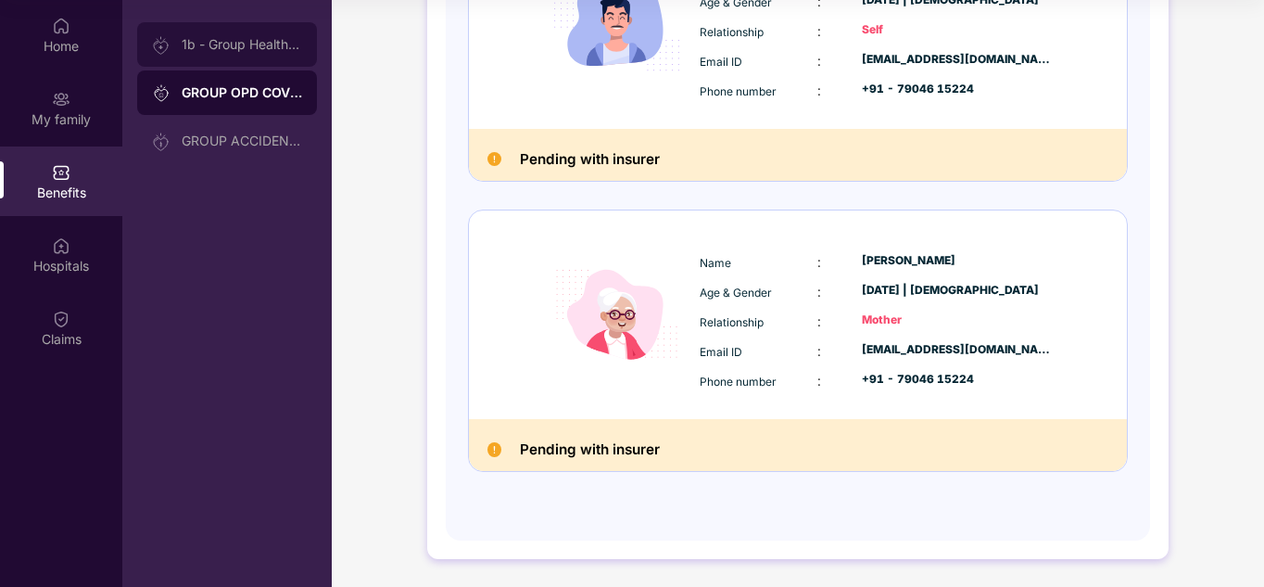
click at [246, 36] on div "1b - Group Health Insurance" at bounding box center [227, 44] width 180 height 44
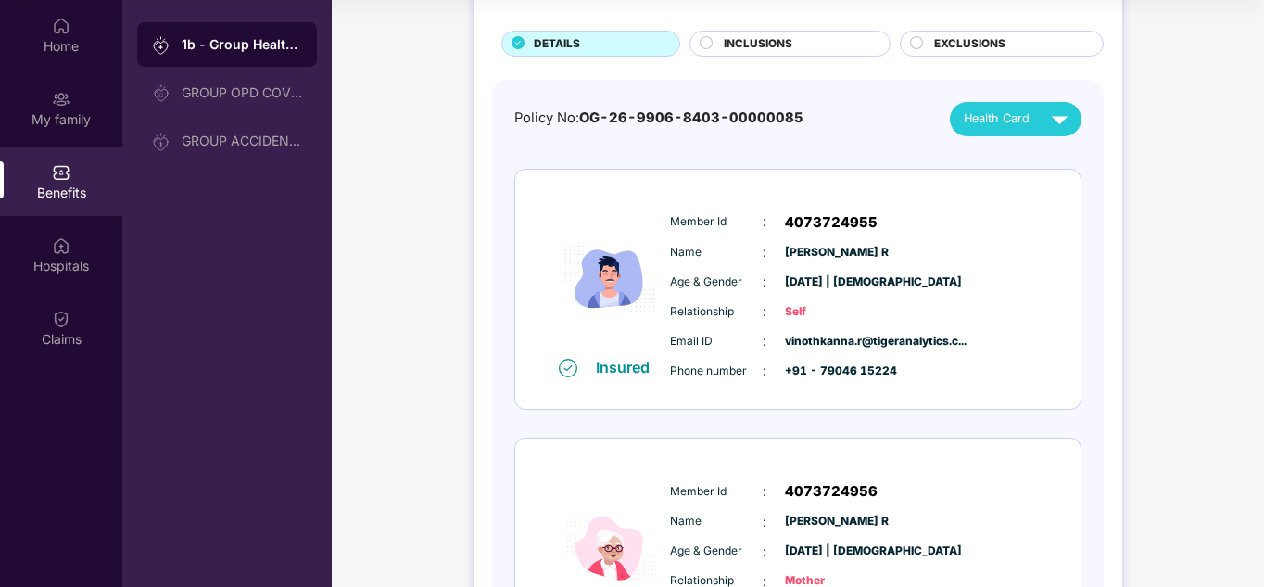
scroll to position [98, 0]
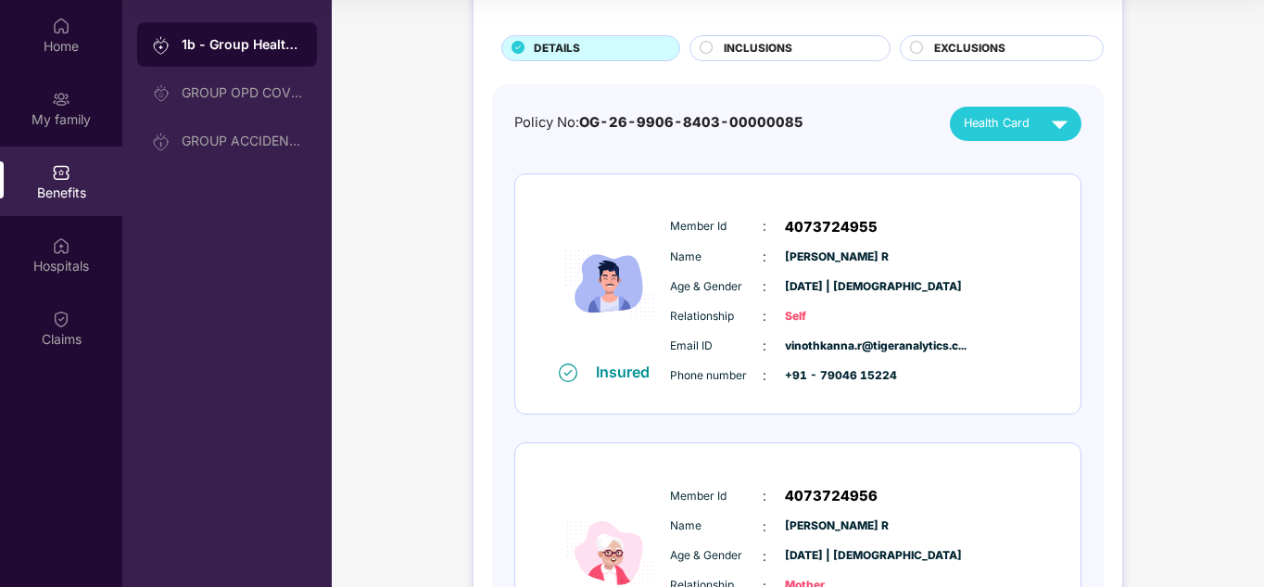
click at [780, 43] on span "INCLUSIONS" at bounding box center [758, 49] width 69 height 18
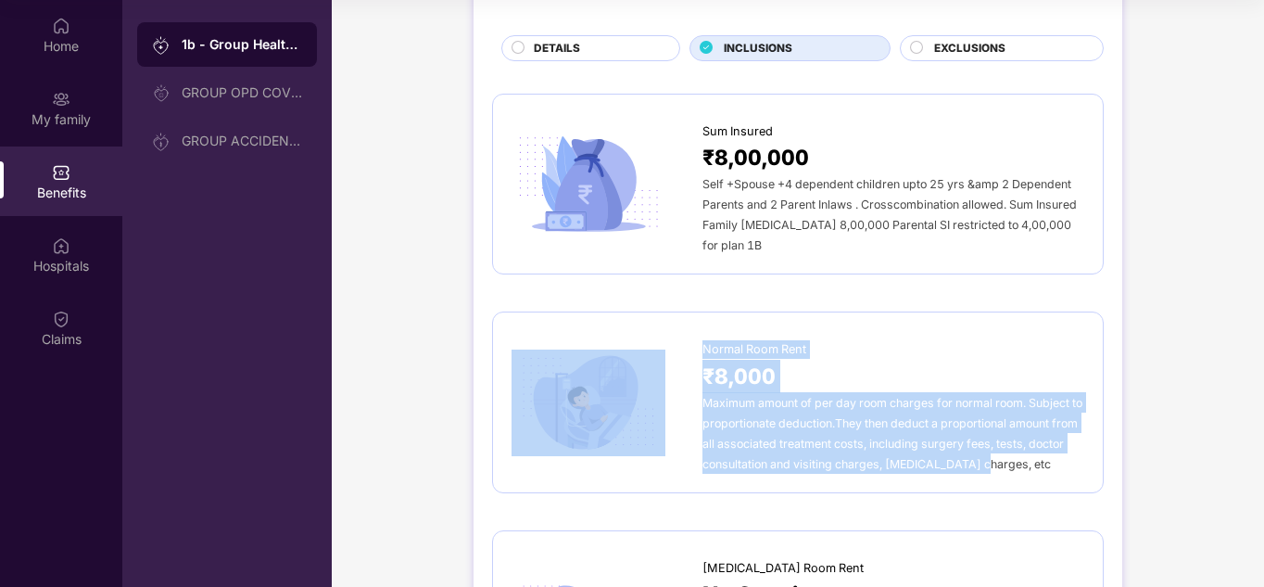
drag, startPoint x: 701, startPoint y: 331, endPoint x: 1036, endPoint y: 453, distance: 357.1
click at [1036, 453] on div "Normal Room Rent ₹8,000 Maximum amount of per day room charges for normal room.…" at bounding box center [798, 402] width 573 height 143
copy div "Normal Room Rent ₹8,000 Maximum amount of per day room charges for normal room.…"
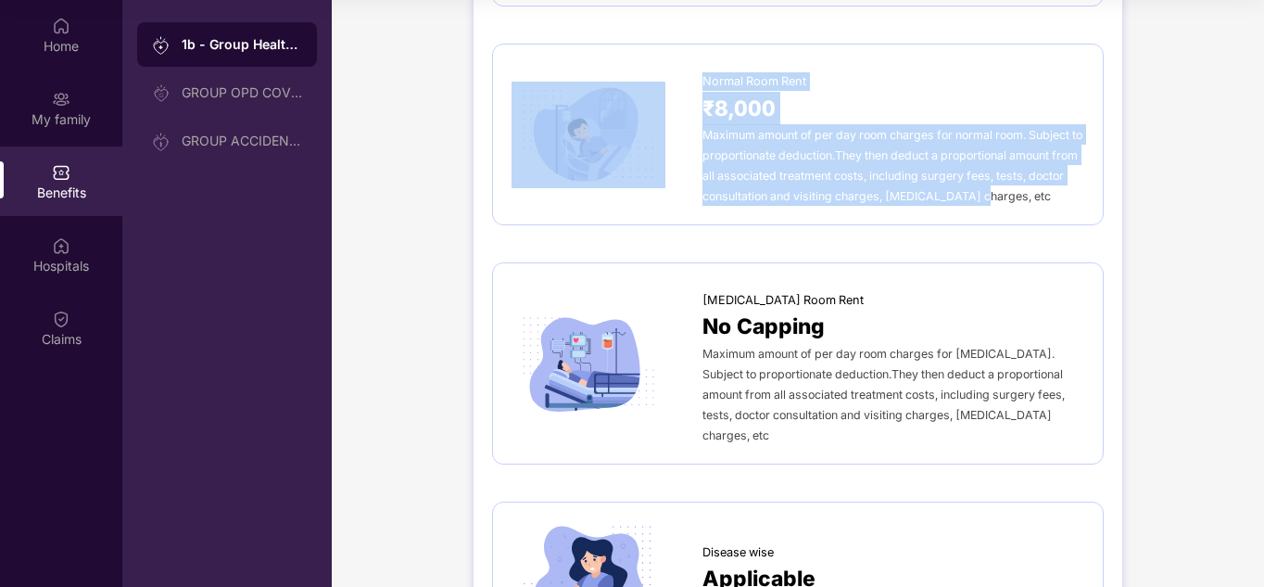
scroll to position [367, 0]
